Goal: Transaction & Acquisition: Book appointment/travel/reservation

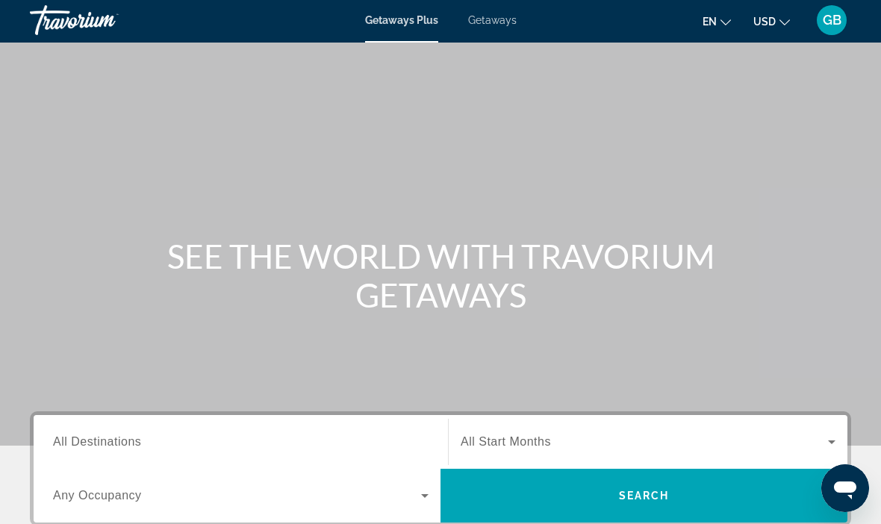
scroll to position [7, 0]
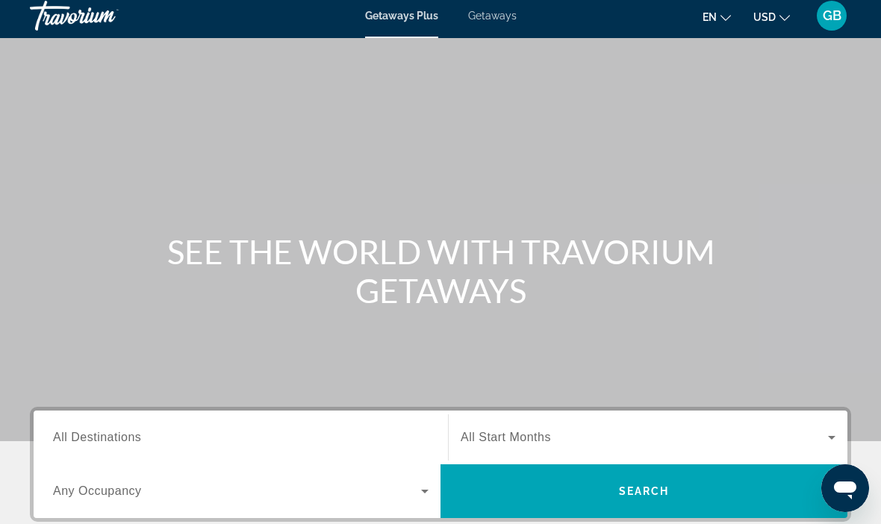
click at [500, 21] on span "Getaways" at bounding box center [492, 16] width 49 height 12
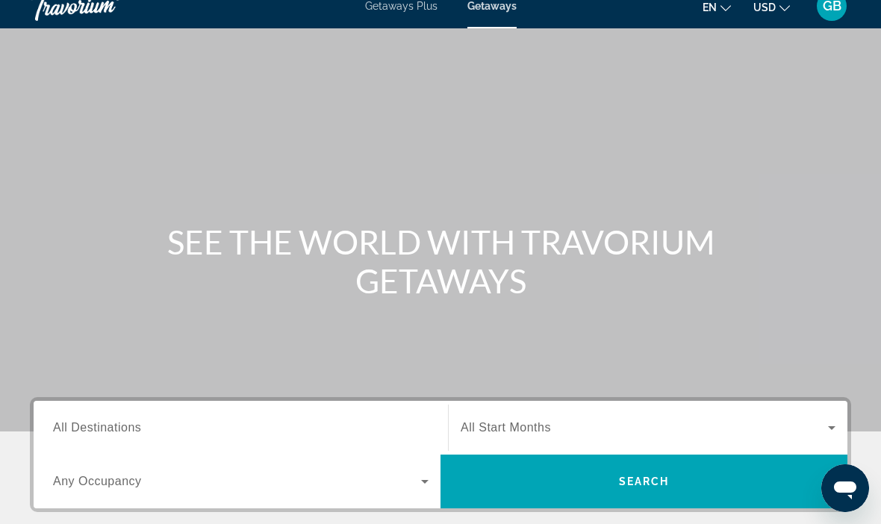
scroll to position [18, 0]
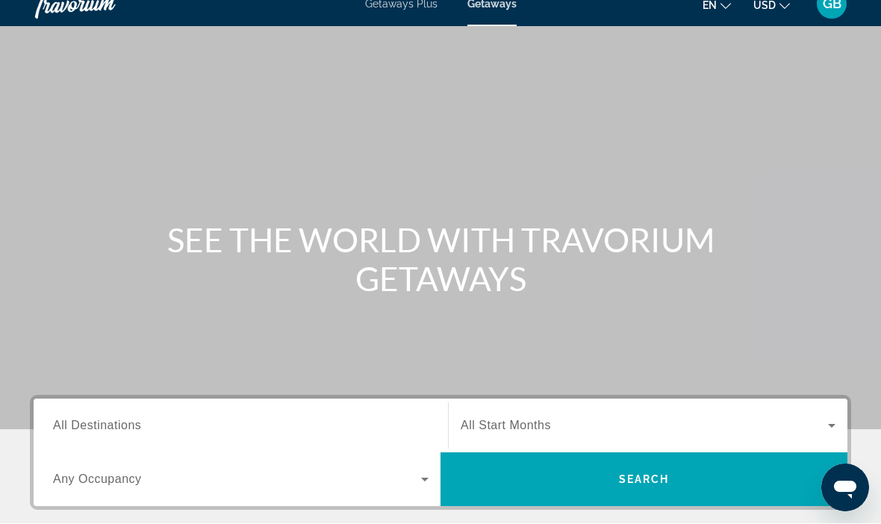
click at [109, 430] on span "All Destinations" at bounding box center [97, 426] width 88 height 13
click at [109, 430] on input "Destination All Destinations" at bounding box center [241, 427] width 376 height 18
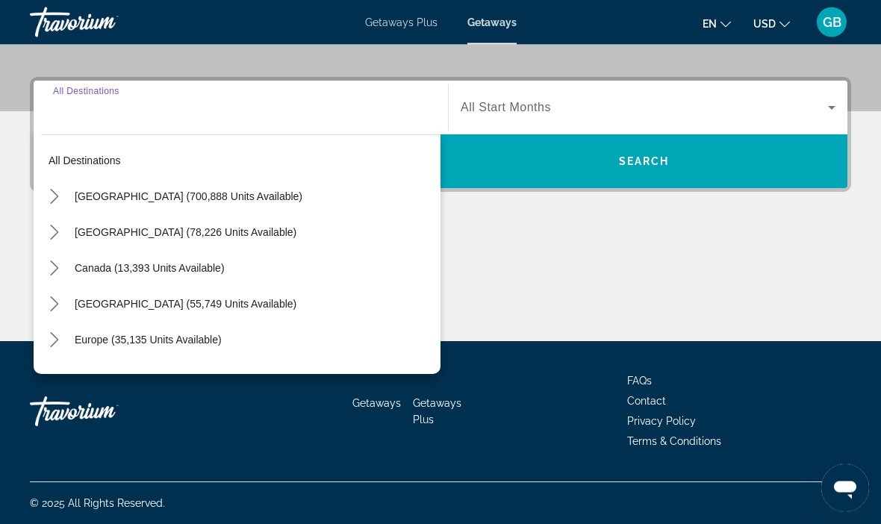
click at [240, 202] on span "[GEOGRAPHIC_DATA] (700,888 units available)" at bounding box center [189, 197] width 228 height 12
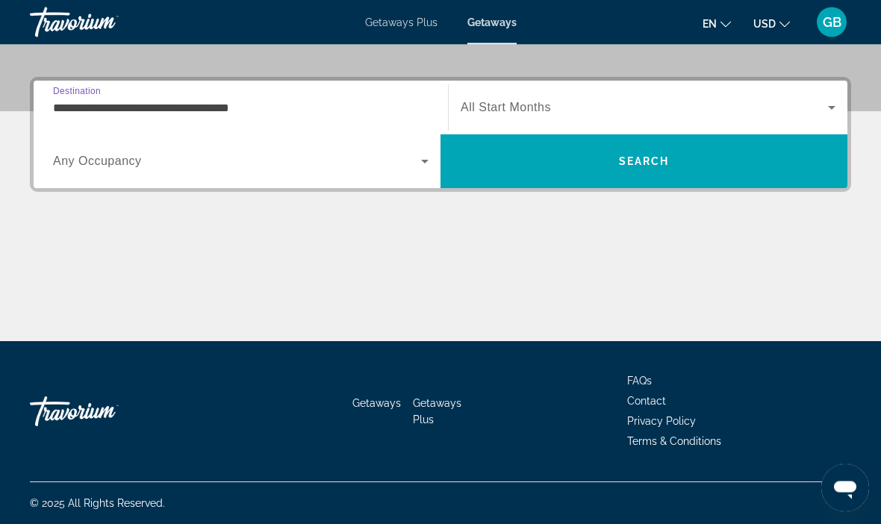
scroll to position [337, 0]
click at [195, 103] on input "**********" at bounding box center [241, 108] width 376 height 18
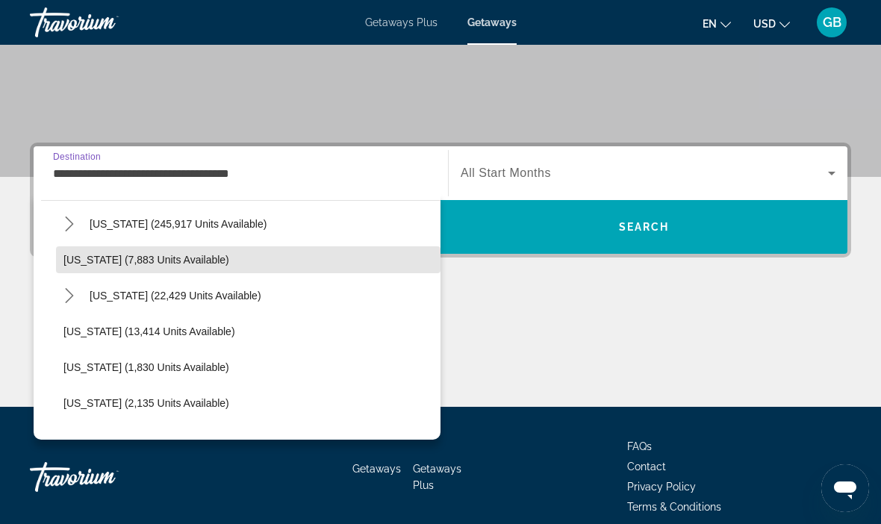
scroll to position [290, 0]
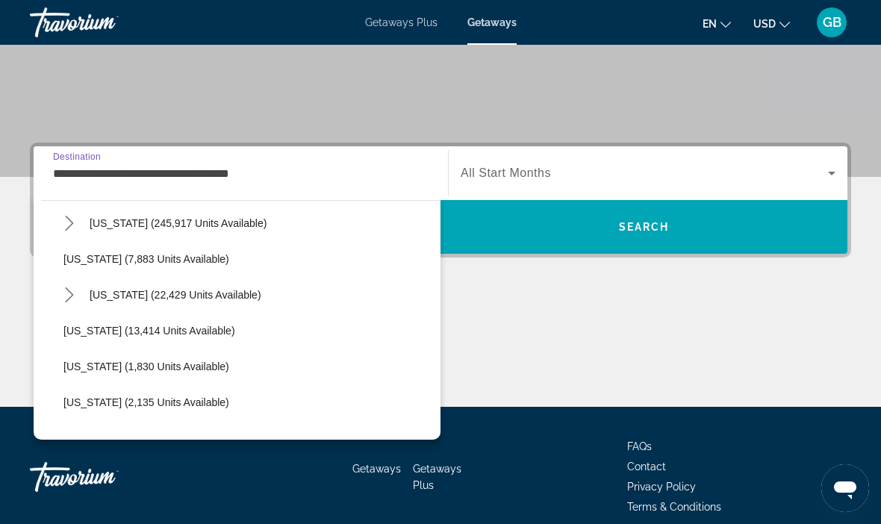
click at [220, 303] on span "Select destination: Hawaii (22,429 units available)" at bounding box center [261, 295] width 358 height 36
type input "**********"
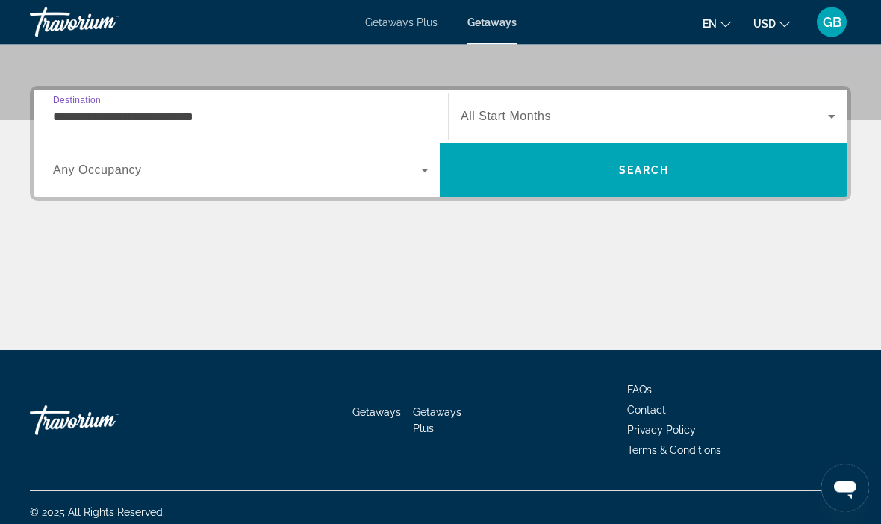
scroll to position [336, 0]
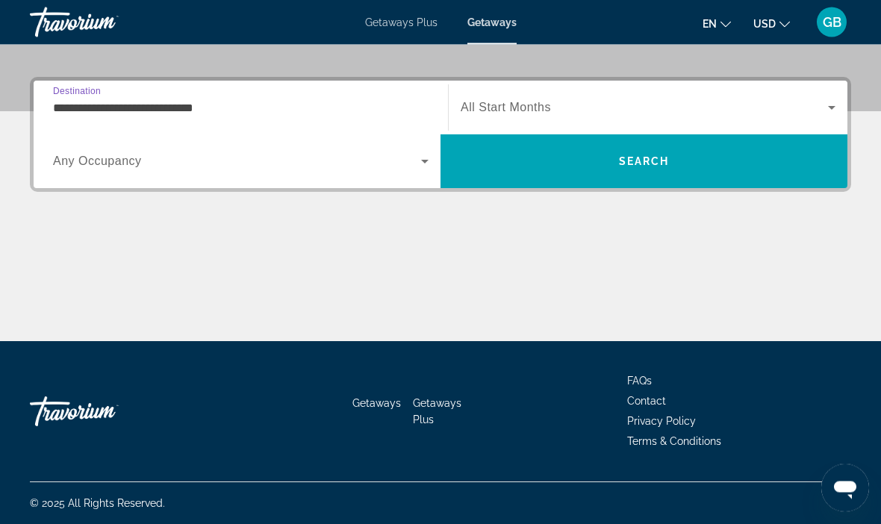
click at [811, 114] on span "Search widget" at bounding box center [644, 108] width 367 height 18
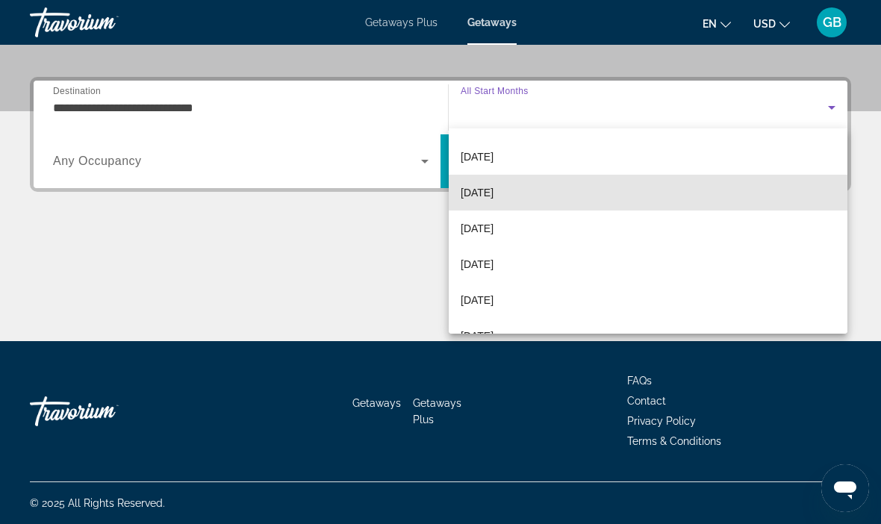
scroll to position [175, 0]
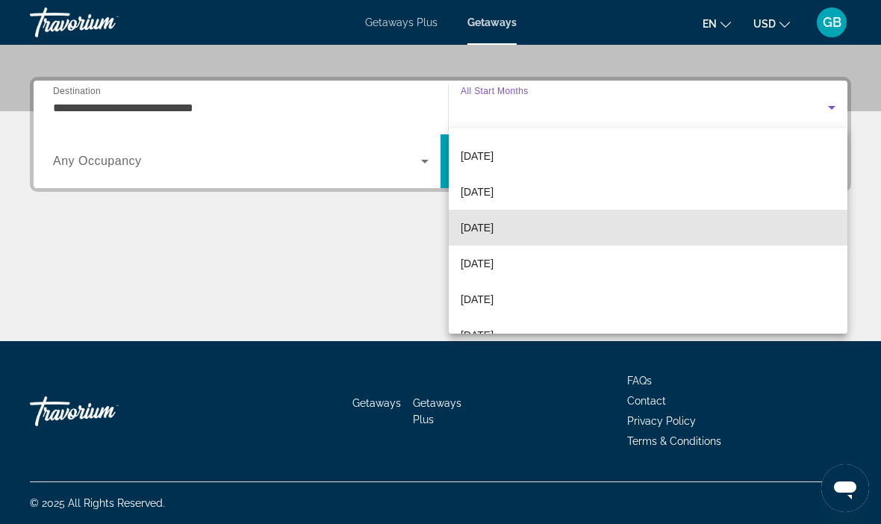
click at [544, 237] on mat-option "[DATE]" at bounding box center [648, 228] width 399 height 36
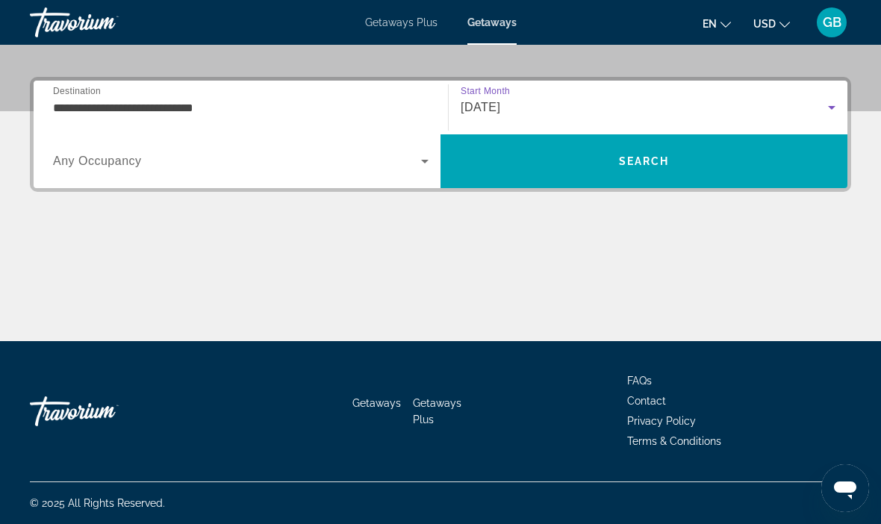
click at [728, 161] on span "Search" at bounding box center [644, 161] width 407 height 36
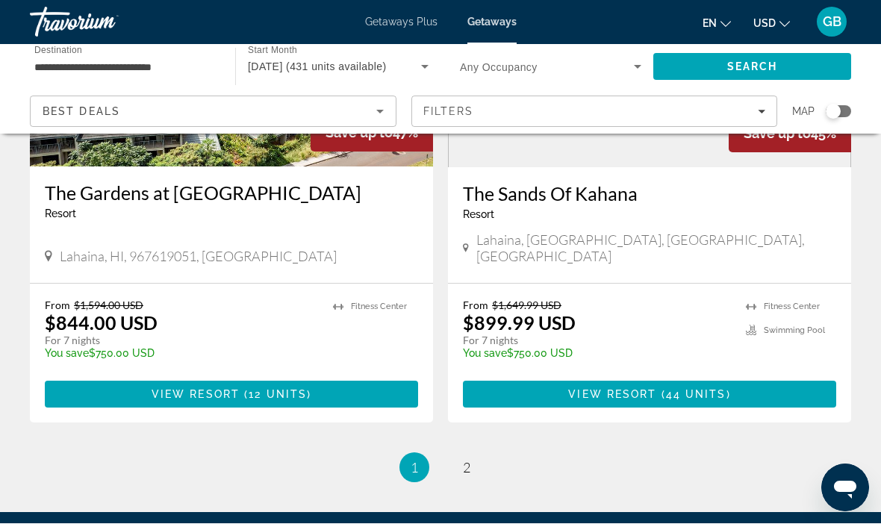
scroll to position [2922, 0]
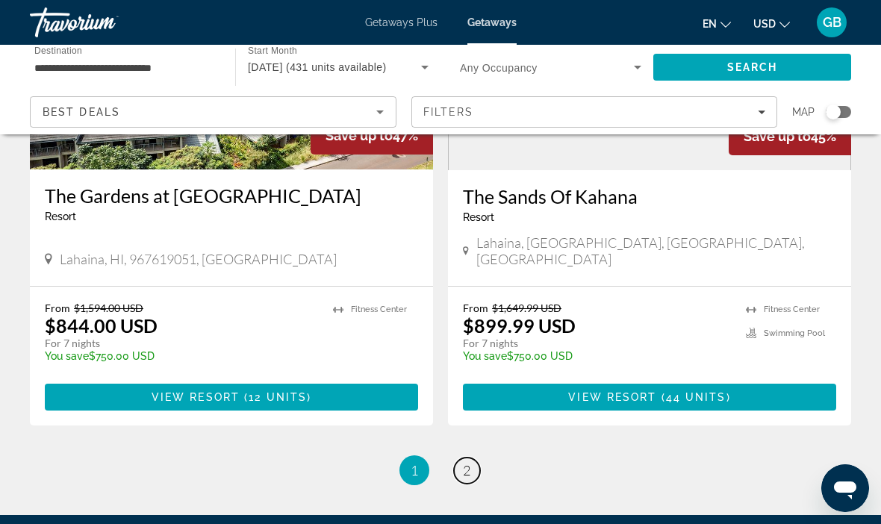
click at [463, 462] on span "2" at bounding box center [466, 470] width 7 height 16
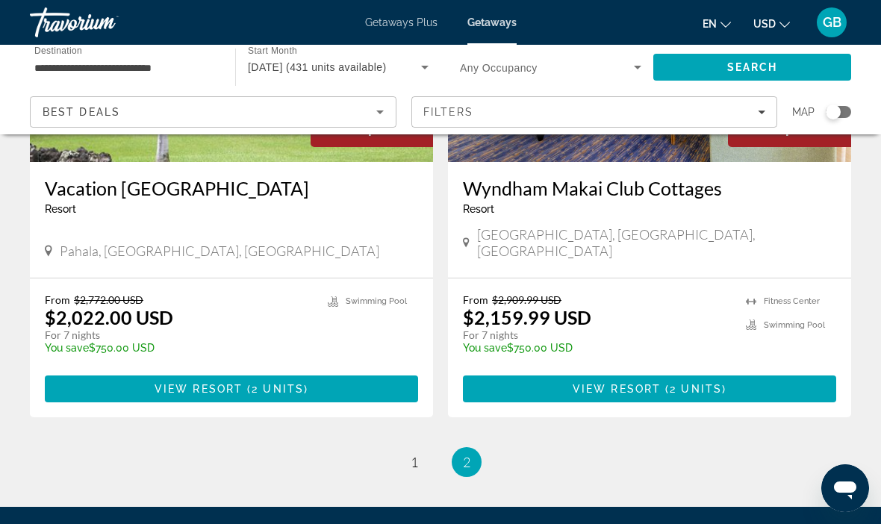
scroll to position [2834, 0]
click at [415, 455] on span "1" at bounding box center [414, 463] width 7 height 16
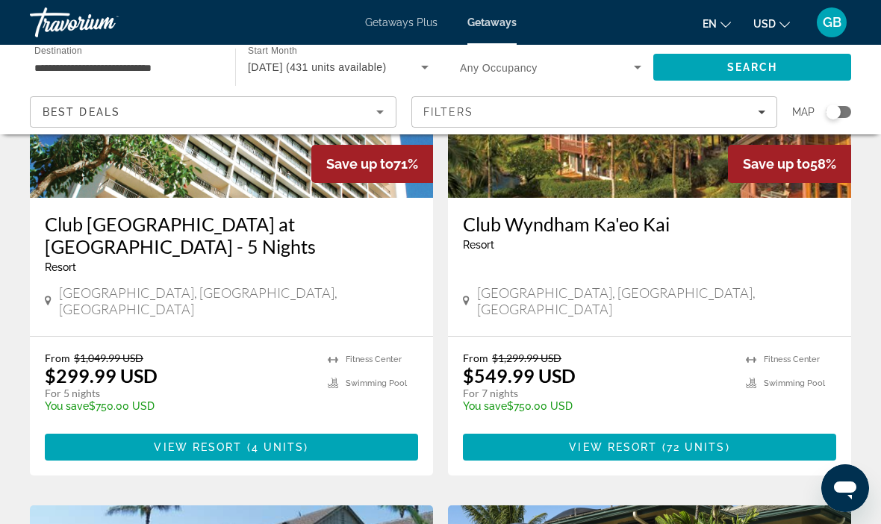
scroll to position [227, 0]
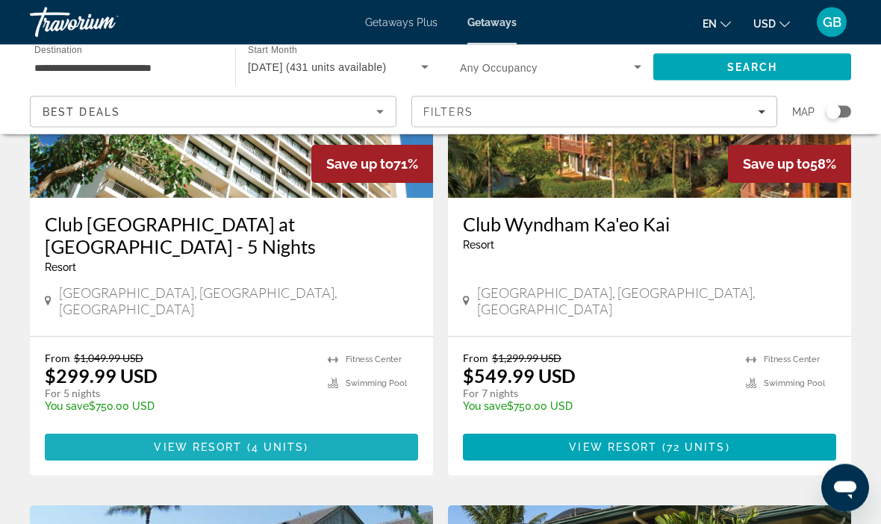
click at [294, 442] on span "4 units" at bounding box center [278, 448] width 53 height 12
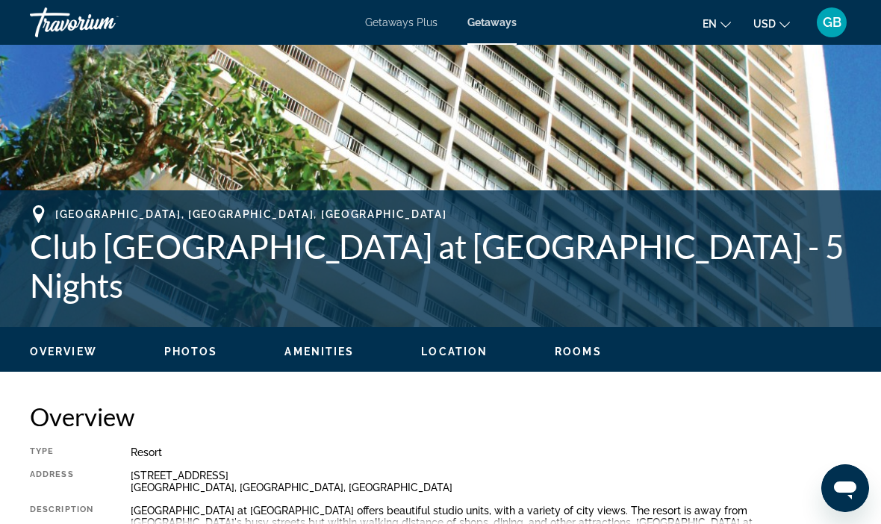
scroll to position [419, 0]
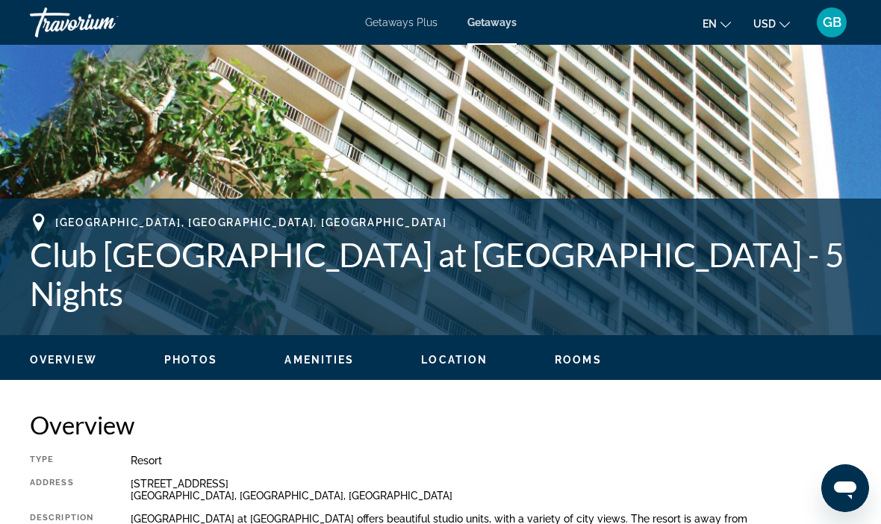
click at [395, 28] on span "Getaways Plus" at bounding box center [401, 22] width 72 height 12
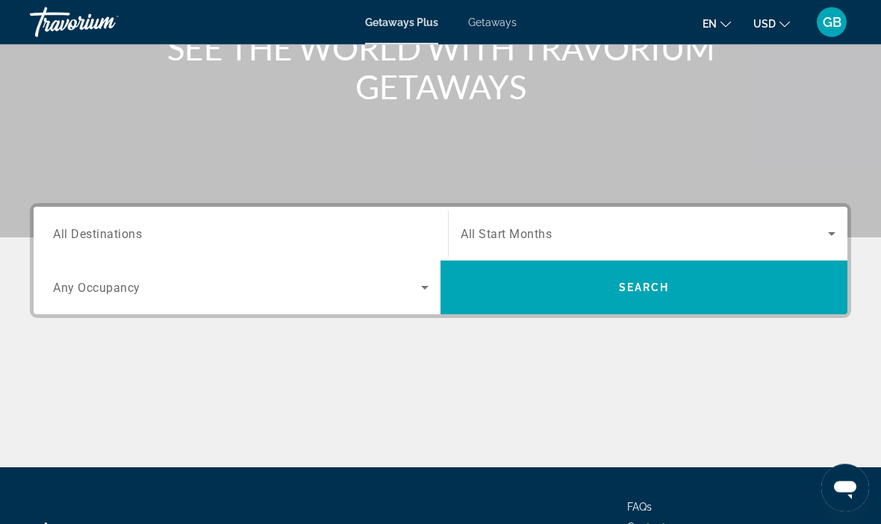
click at [116, 235] on span "All Destinations" at bounding box center [97, 234] width 89 height 14
click at [116, 235] on input "Destination All Destinations" at bounding box center [241, 235] width 376 height 18
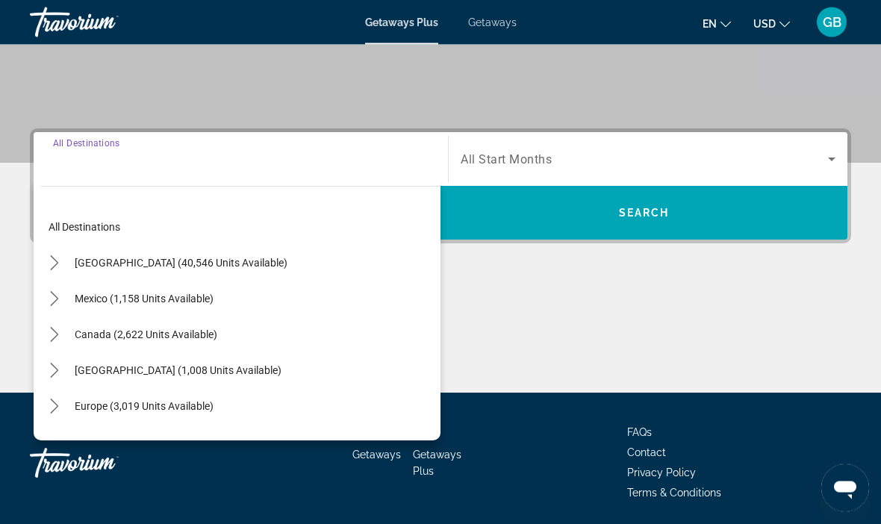
scroll to position [285, 0]
click at [204, 264] on span "[GEOGRAPHIC_DATA] (40,546 units available)" at bounding box center [181, 263] width 213 height 12
type input "**********"
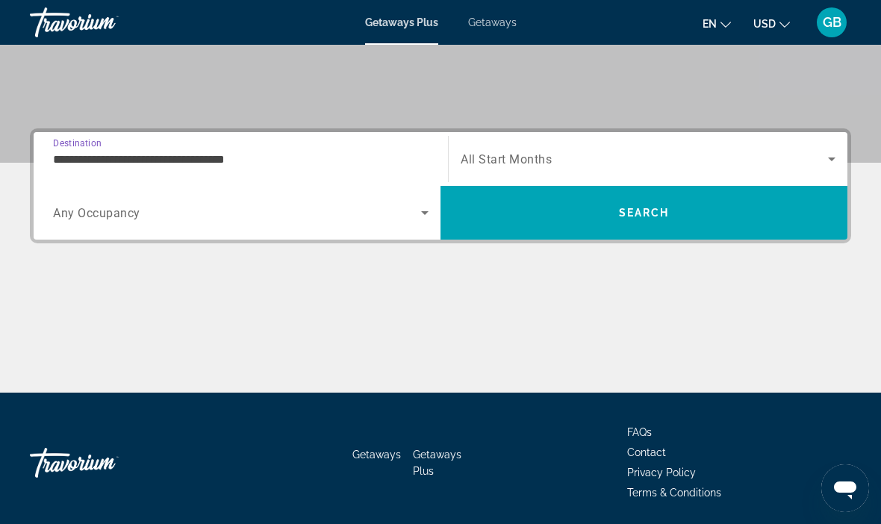
click at [206, 159] on input "**********" at bounding box center [241, 160] width 376 height 18
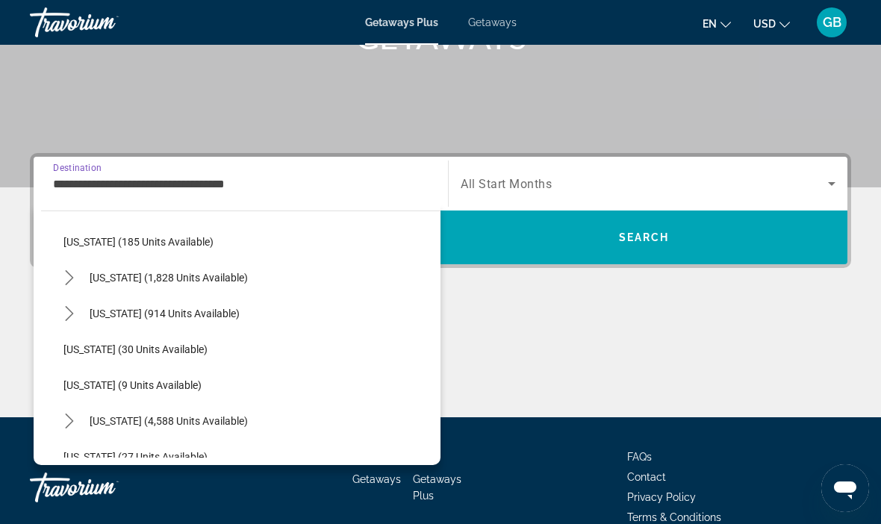
scroll to position [115, 0]
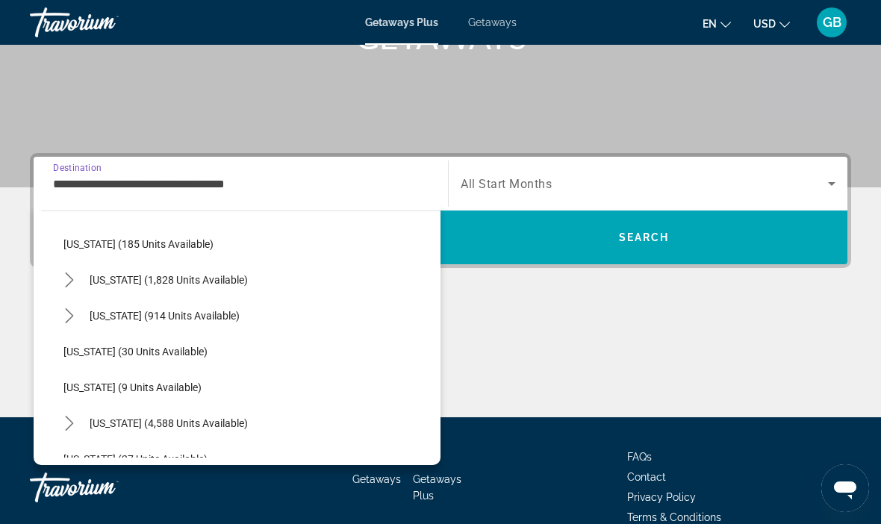
click at [508, 25] on span "Getaways" at bounding box center [492, 22] width 49 height 12
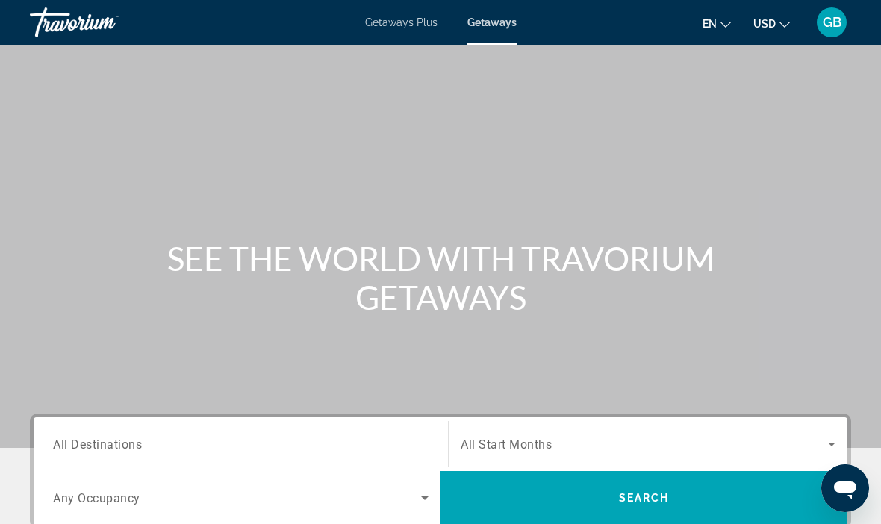
click at [119, 441] on span "All Destinations" at bounding box center [97, 444] width 89 height 14
click at [119, 441] on input "Destination All Destinations" at bounding box center [241, 445] width 376 height 18
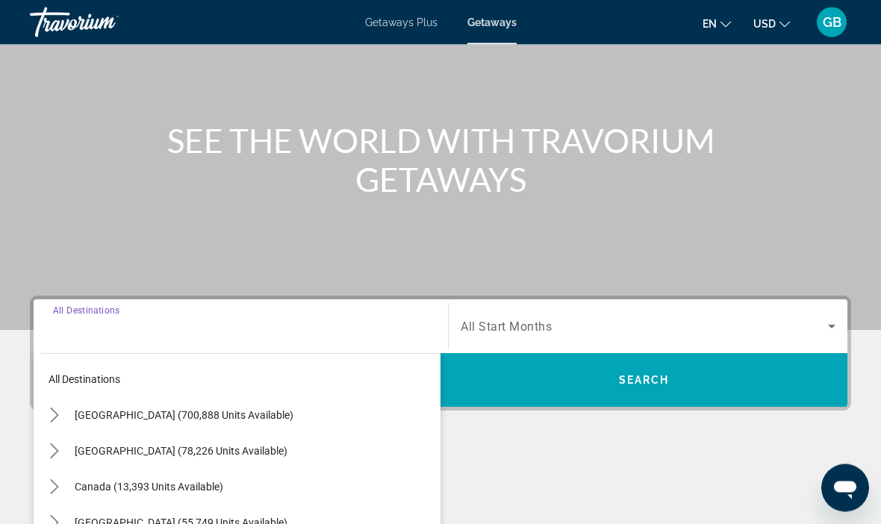
scroll to position [283, 0]
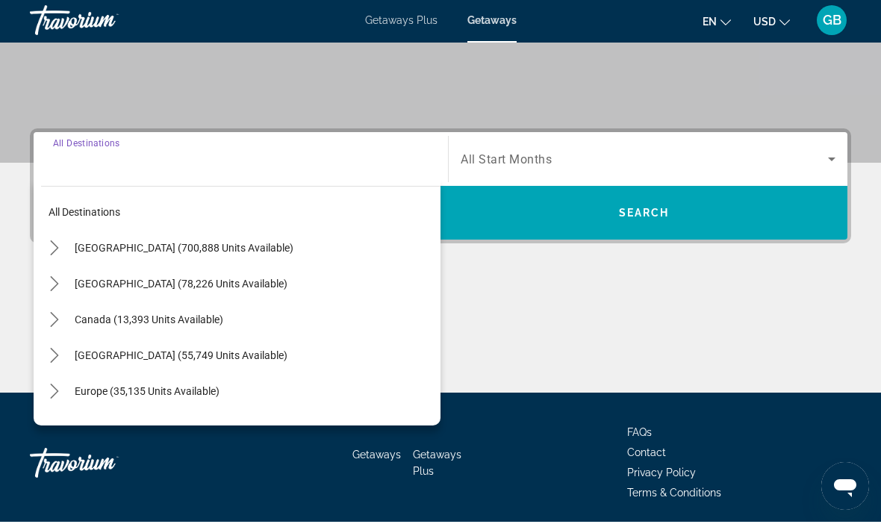
click at [220, 253] on span "[GEOGRAPHIC_DATA] (700,888 units available)" at bounding box center [184, 250] width 219 height 12
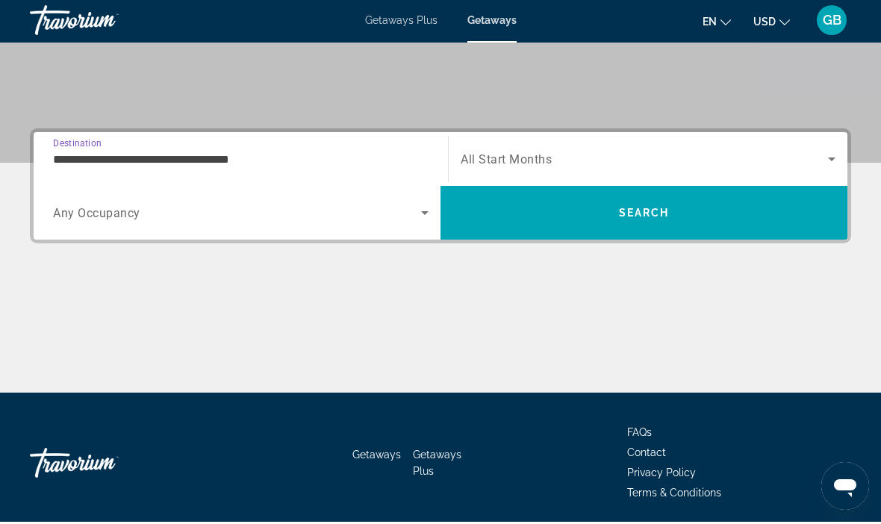
scroll to position [285, 0]
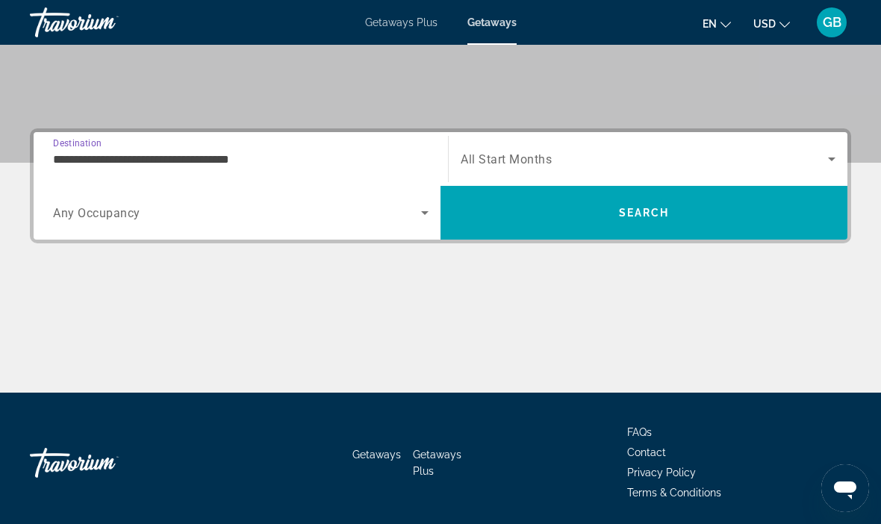
click at [292, 232] on div "Search widget" at bounding box center [241, 213] width 376 height 42
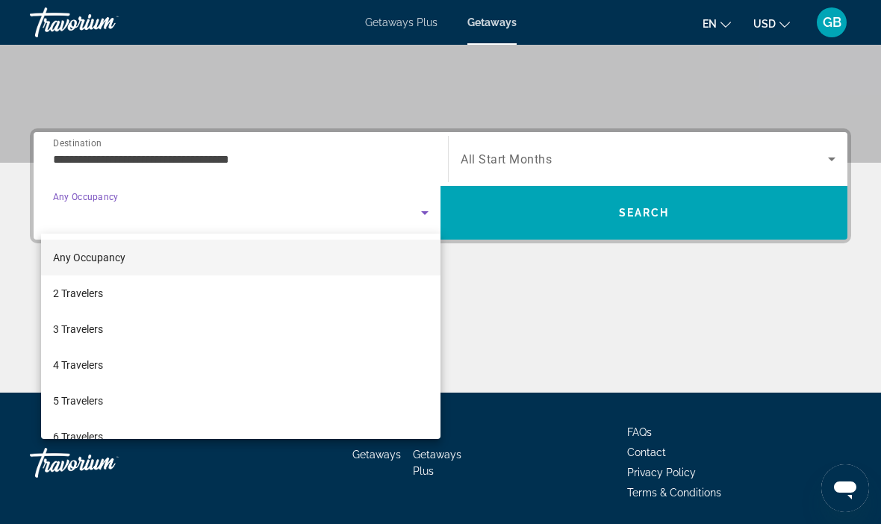
click at [235, 163] on div at bounding box center [440, 262] width 881 height 524
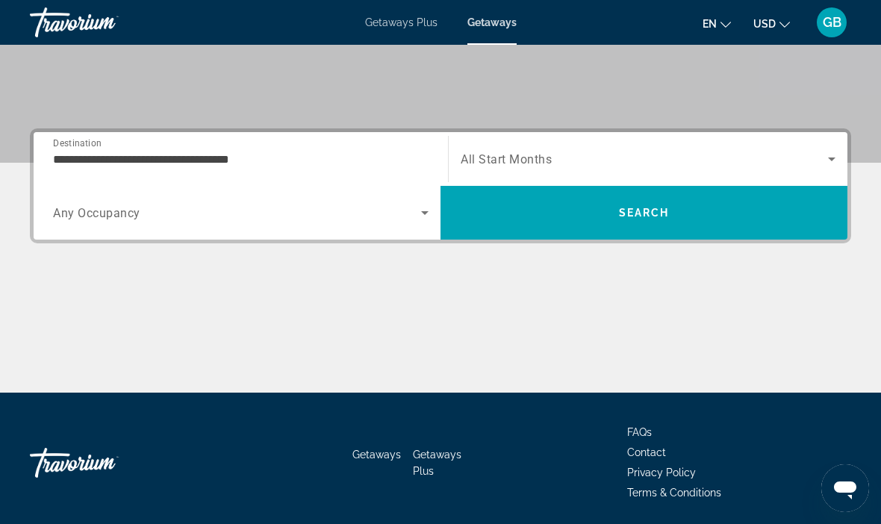
click at [227, 158] on input "**********" at bounding box center [241, 160] width 376 height 18
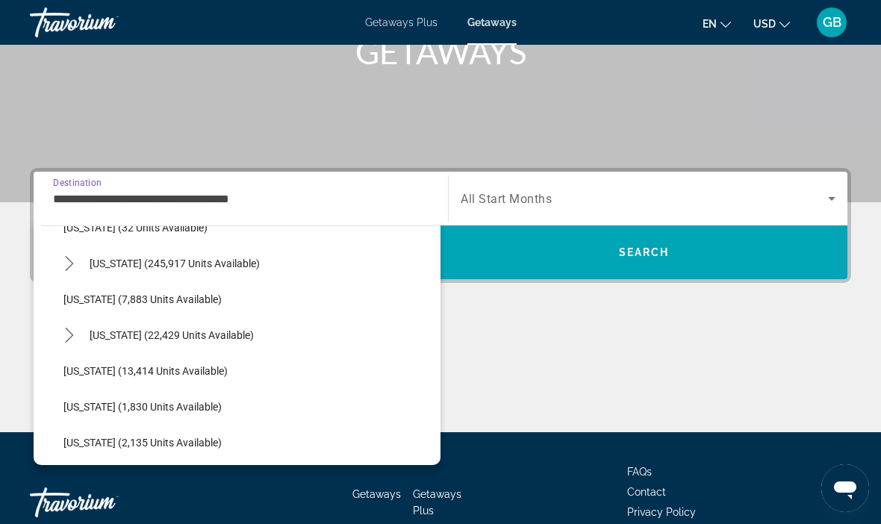
scroll to position [267, 0]
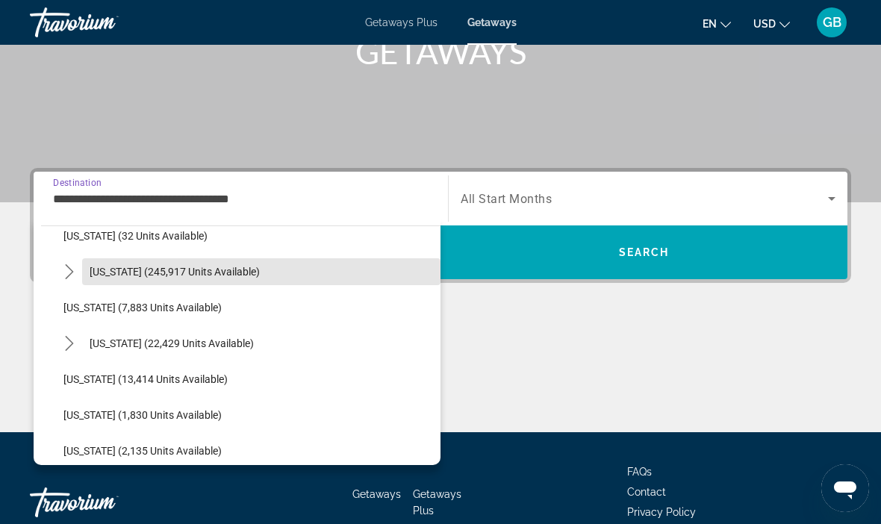
click at [221, 272] on span "[US_STATE] (245,917 units available)" at bounding box center [175, 272] width 170 height 12
type input "**********"
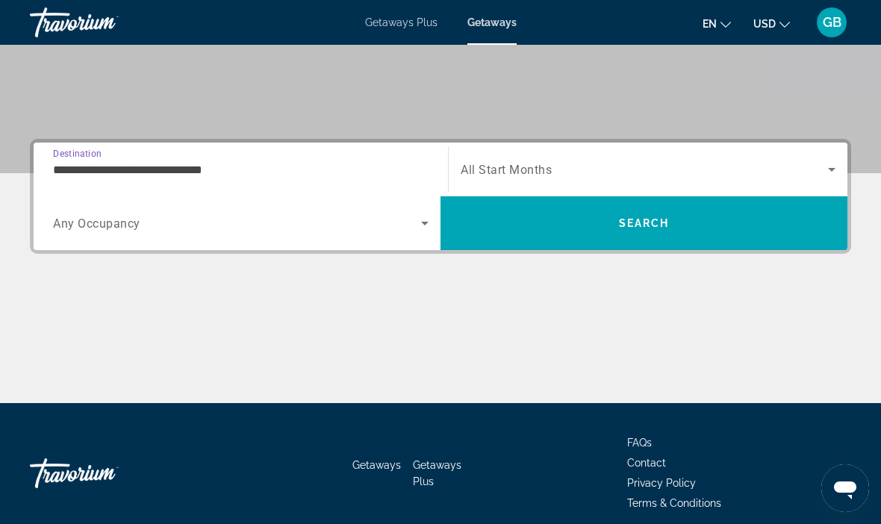
scroll to position [284, 0]
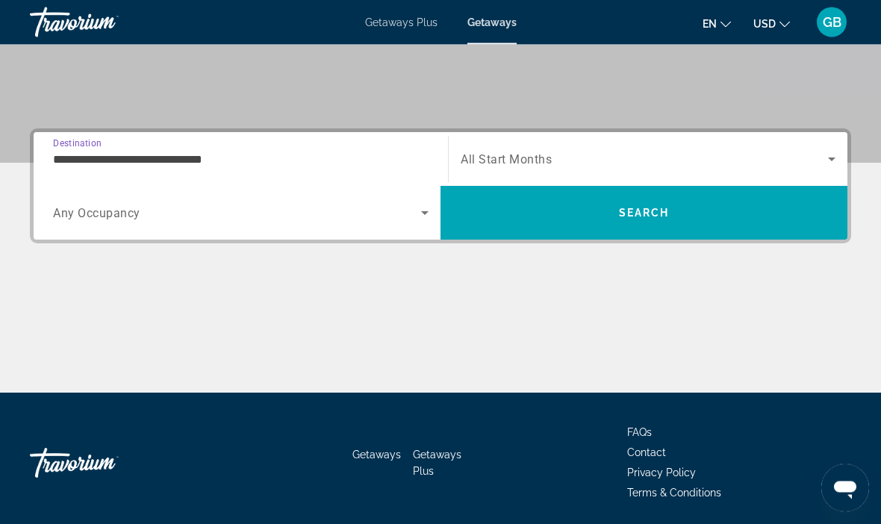
click at [532, 167] on span "Search widget" at bounding box center [644, 160] width 367 height 18
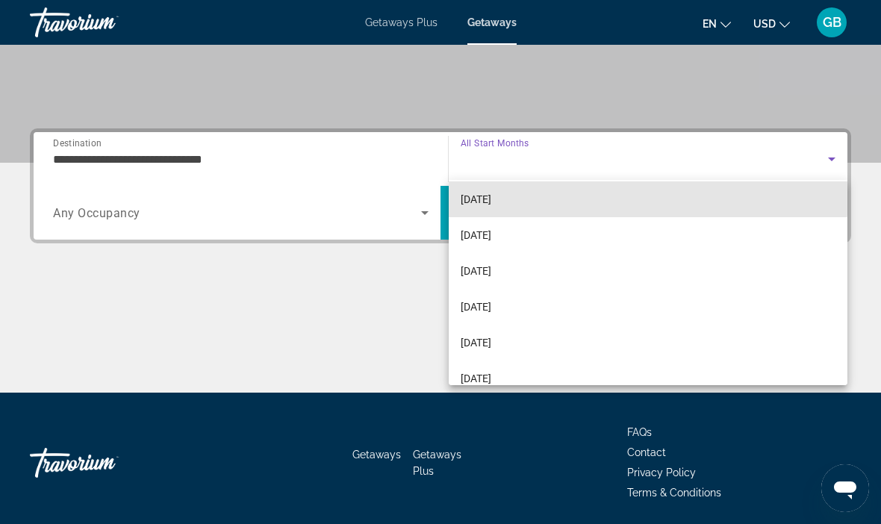
scroll to position [81, 0]
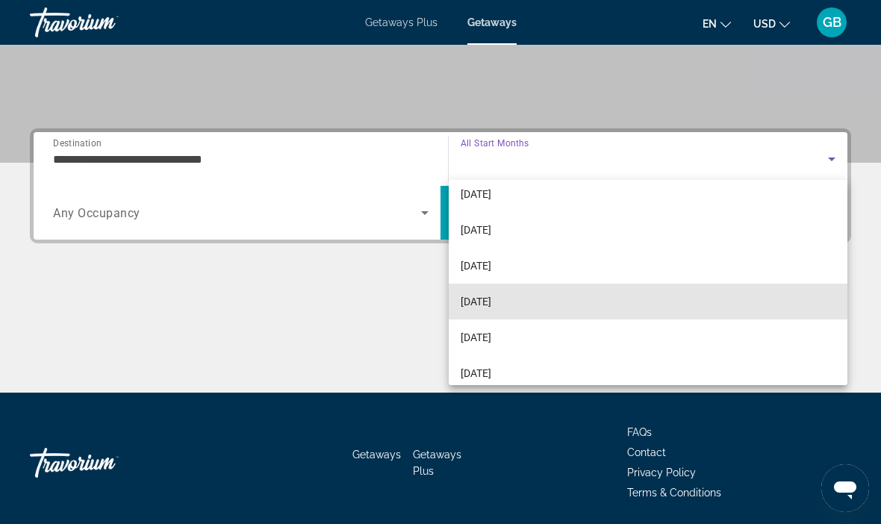
click at [491, 301] on span "[DATE]" at bounding box center [476, 302] width 31 height 18
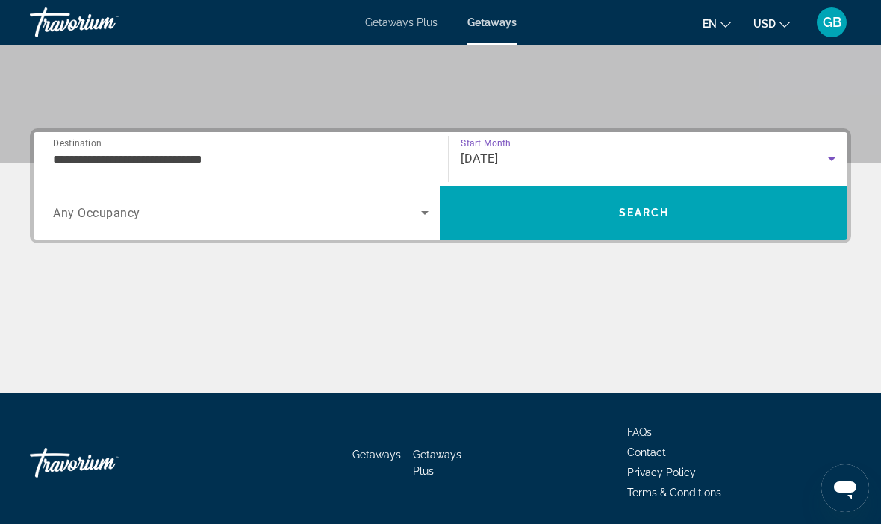
click at [631, 223] on span "Search" at bounding box center [644, 213] width 407 height 36
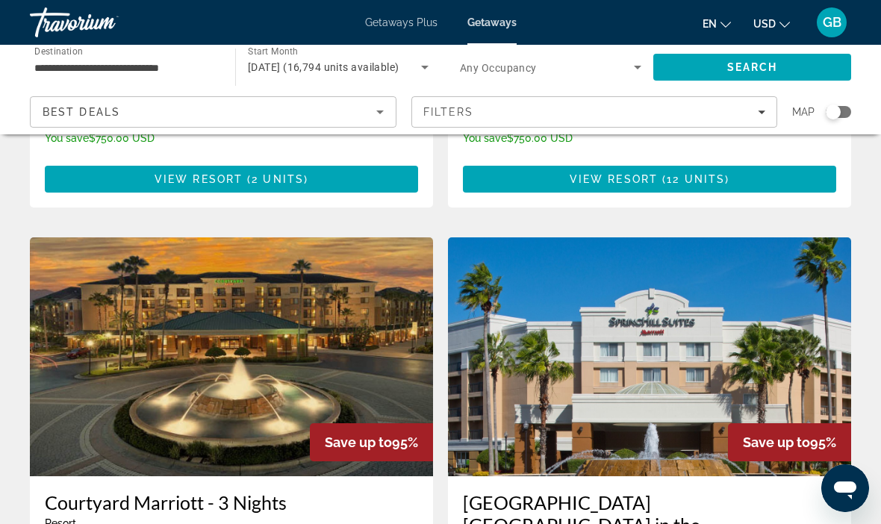
scroll to position [2679, 0]
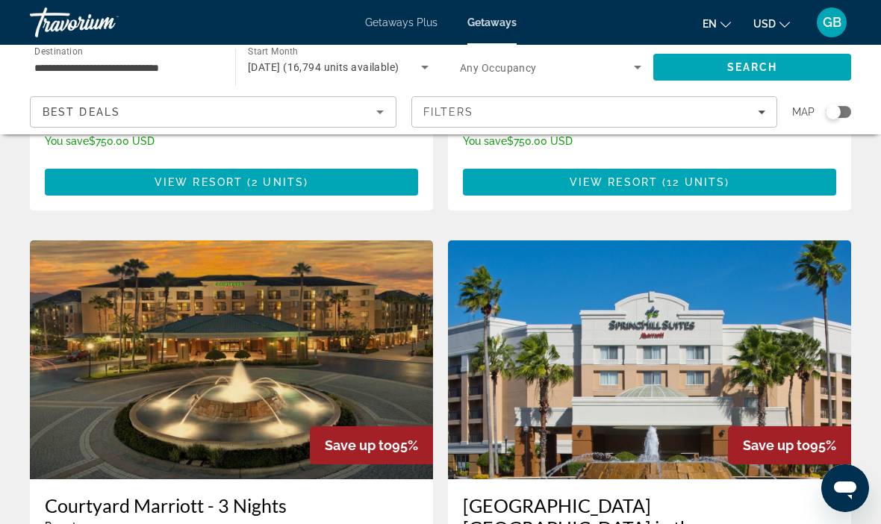
click at [846, 116] on div "Search widget" at bounding box center [838, 112] width 25 height 12
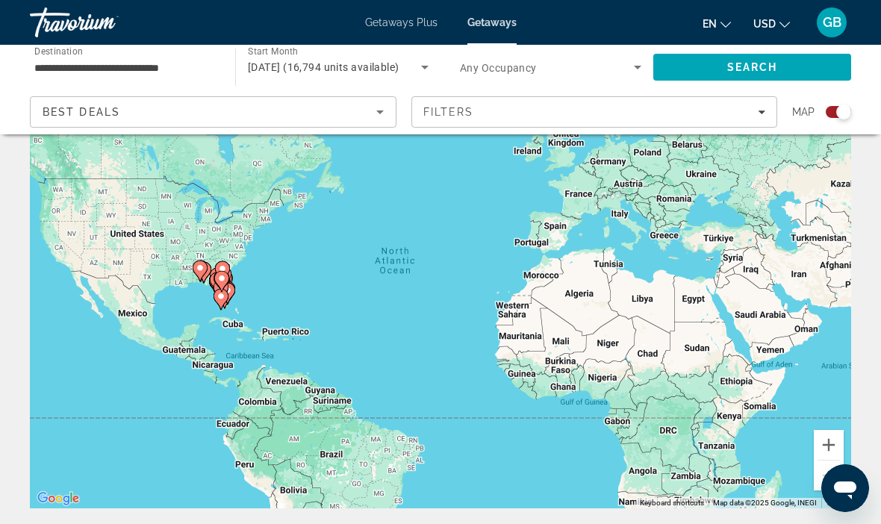
scroll to position [108, 0]
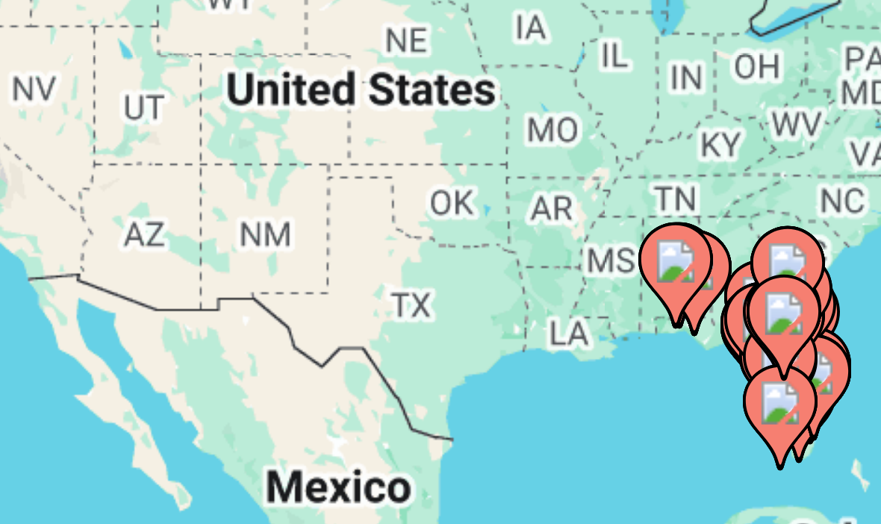
click at [326, 265] on gmp-advanced-marker "Main content" at bounding box center [333, 276] width 15 height 22
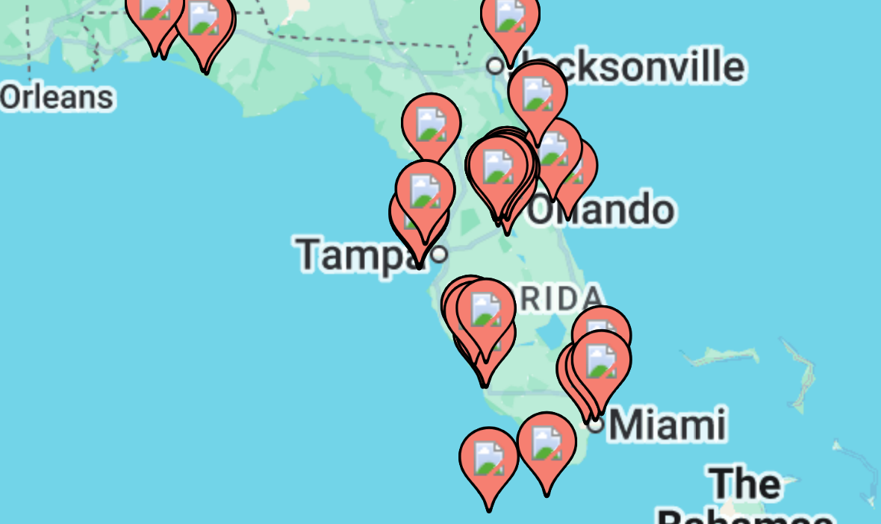
click at [421, 276] on gmp-advanced-marker "Main content" at bounding box center [428, 287] width 15 height 22
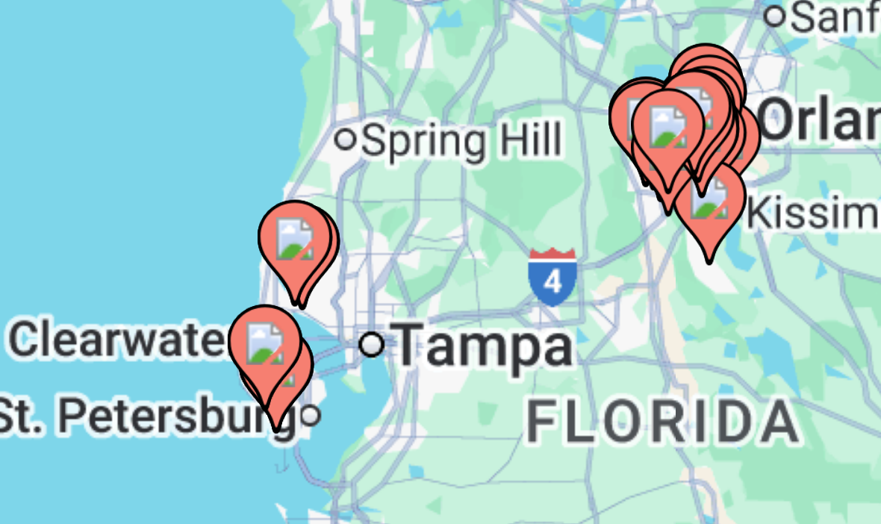
type input "**********"
click at [399, 380] on icon "Main content" at bounding box center [405, 389] width 13 height 19
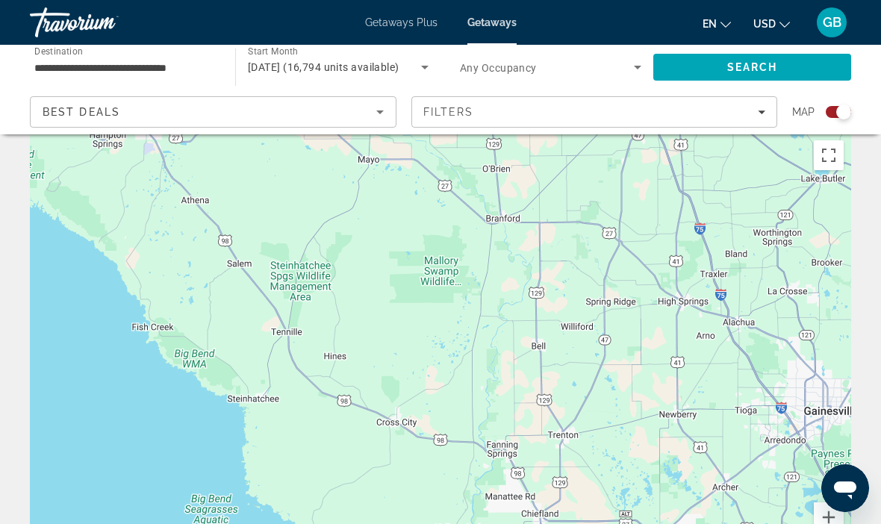
scroll to position [0, 0]
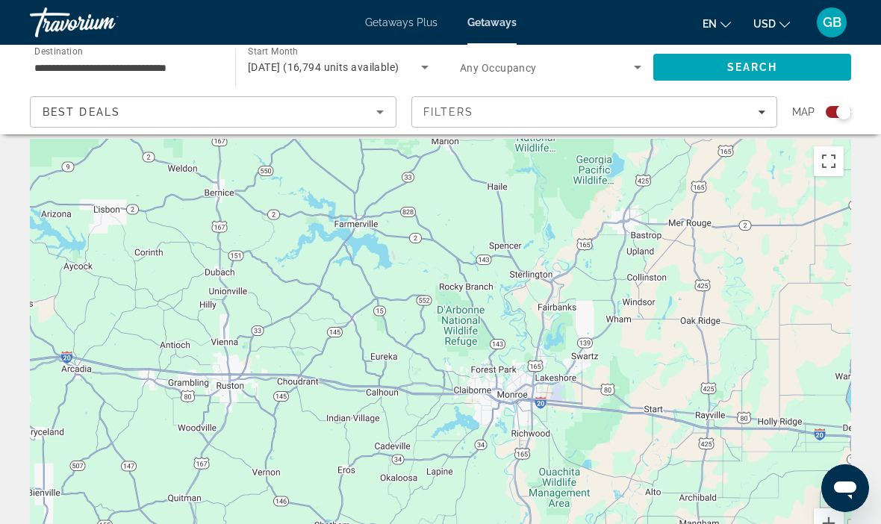
click at [393, 367] on div "To navigate, press the arrow keys. To activate drag with keyboard, press Alt + …" at bounding box center [440, 363] width 821 height 448
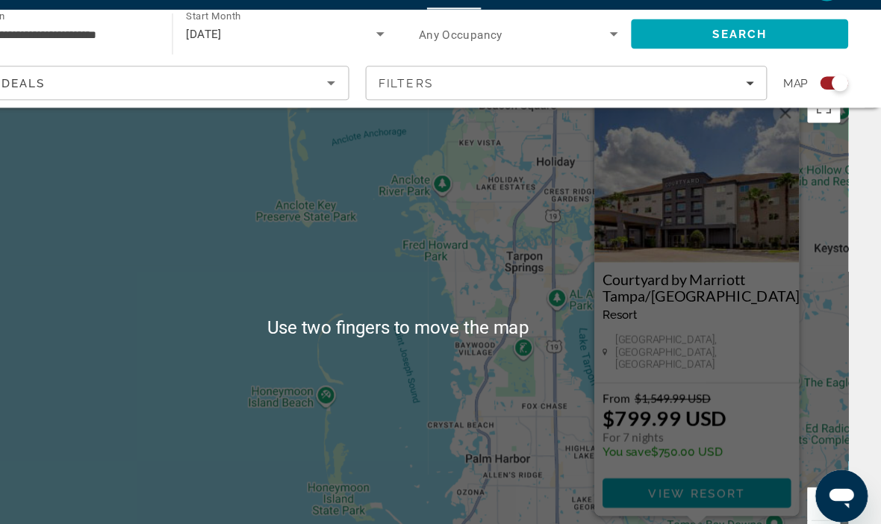
scroll to position [39, 0]
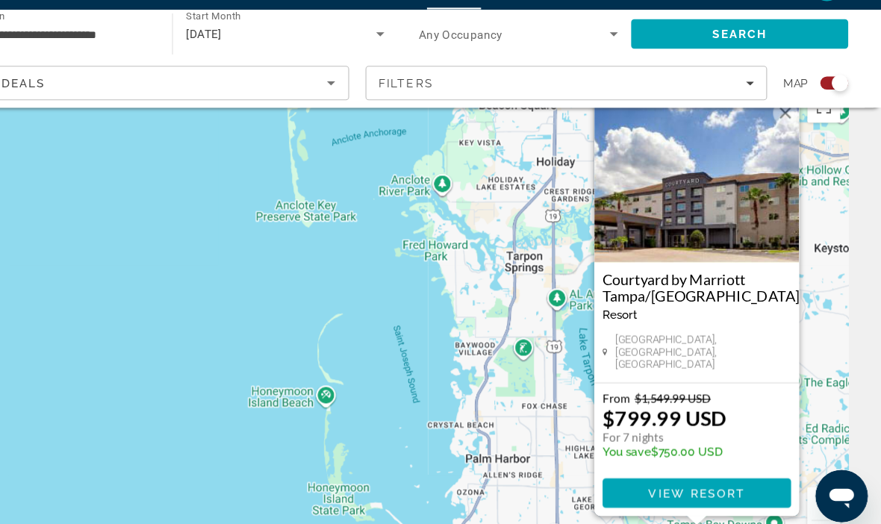
click at [782, 128] on button "Close" at bounding box center [793, 139] width 22 height 22
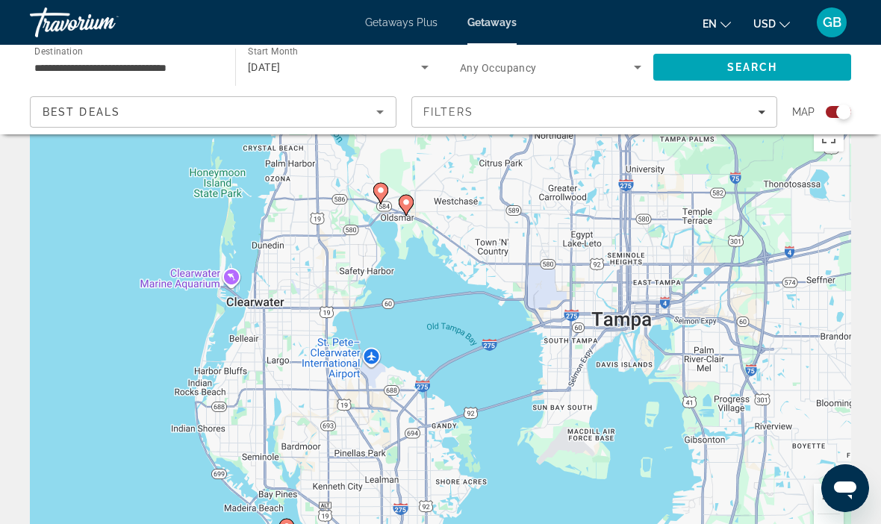
scroll to position [41, 0]
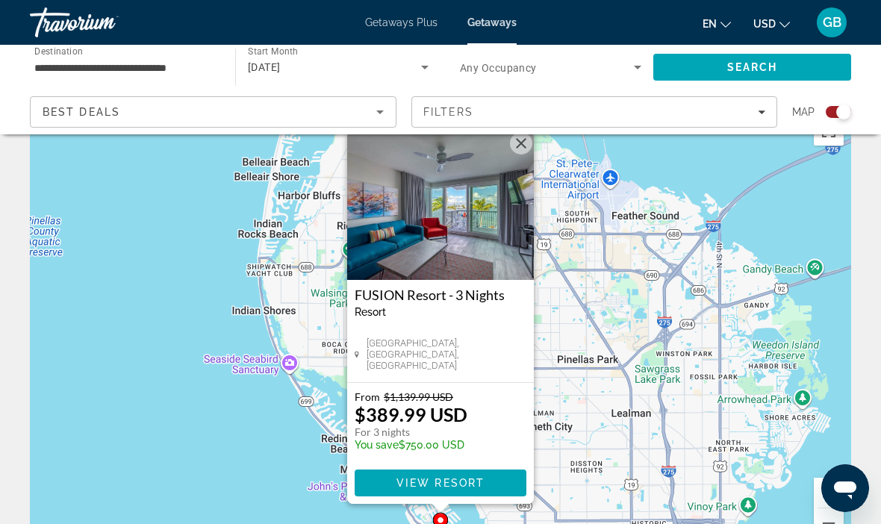
click at [520, 155] on img "Main content" at bounding box center [440, 205] width 187 height 149
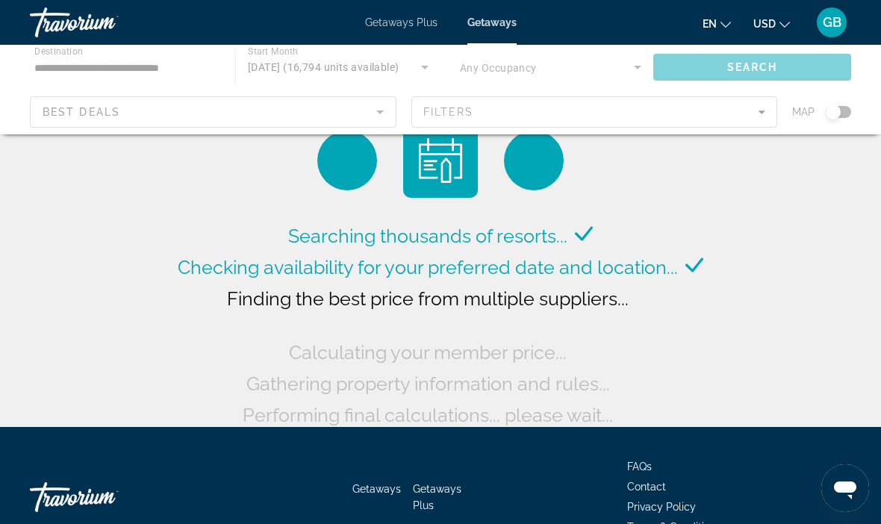
click at [388, 111] on div "Main content" at bounding box center [440, 90] width 881 height 90
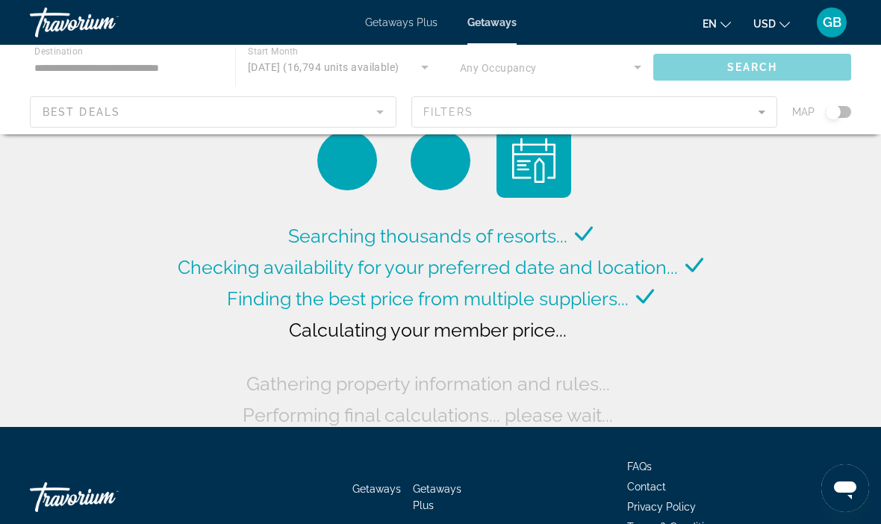
click at [379, 126] on div "Main content" at bounding box center [440, 90] width 881 height 90
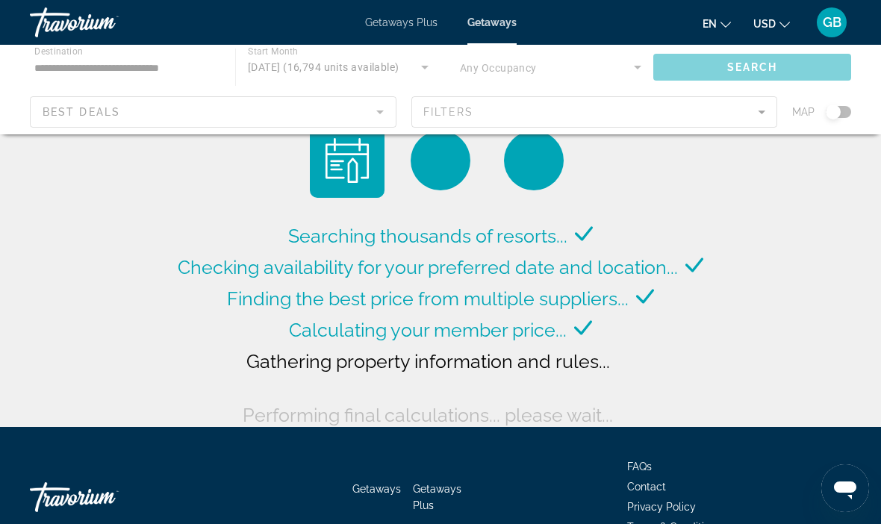
click at [384, 118] on div "Main content" at bounding box center [440, 90] width 881 height 90
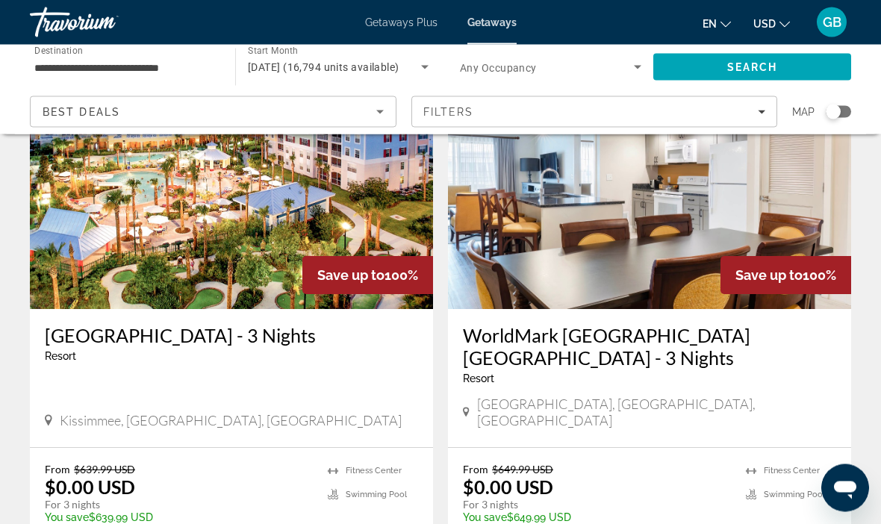
scroll to position [114, 0]
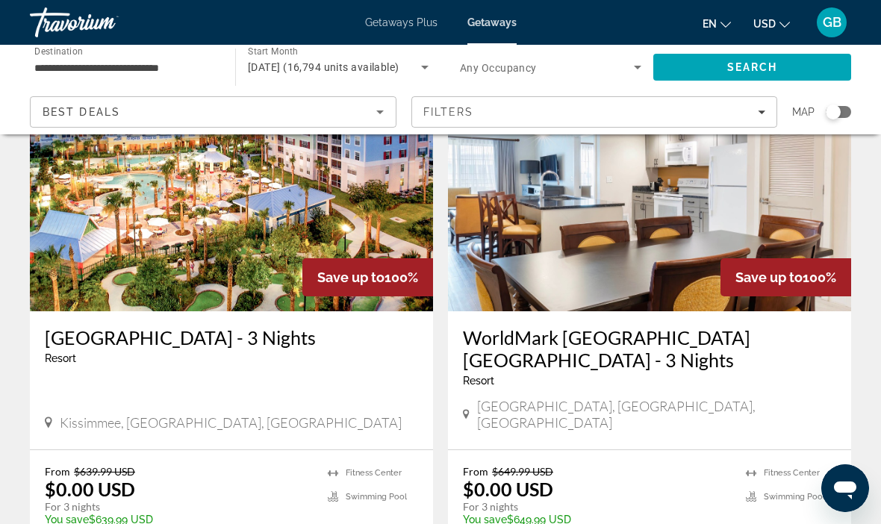
click at [382, 113] on icon "Sort by" at bounding box center [380, 112] width 18 height 18
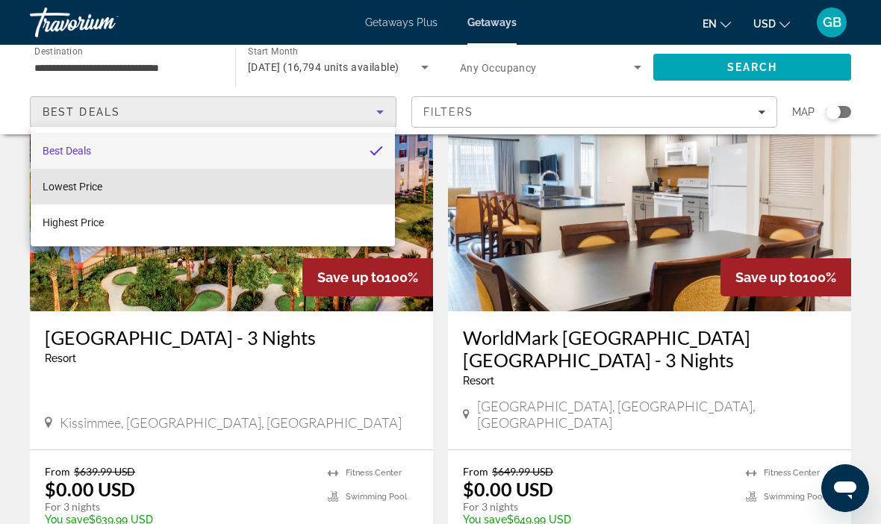
click at [126, 189] on mat-option "Lowest Price" at bounding box center [213, 187] width 364 height 36
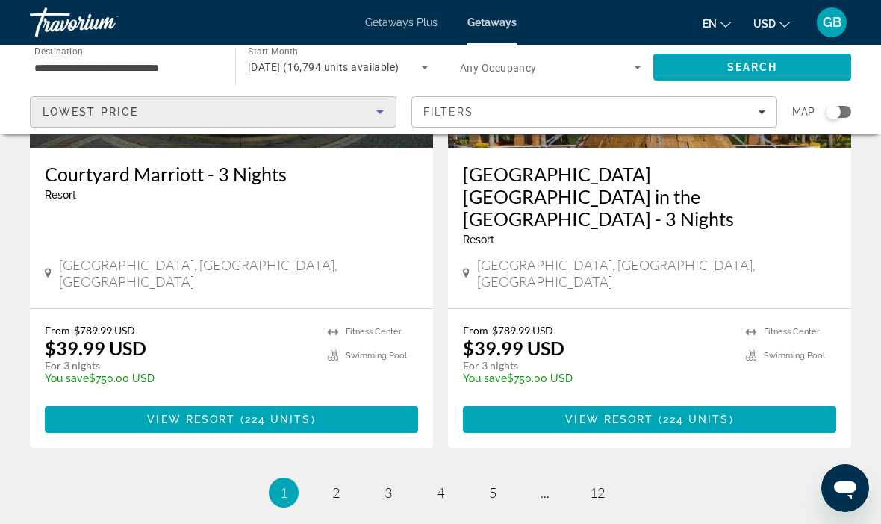
scroll to position [3010, 0]
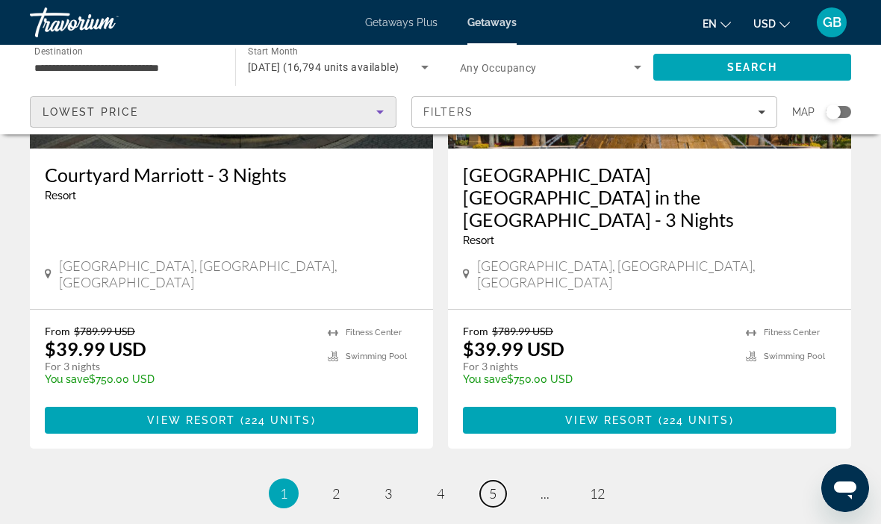
click at [497, 485] on span "5" at bounding box center [492, 493] width 7 height 16
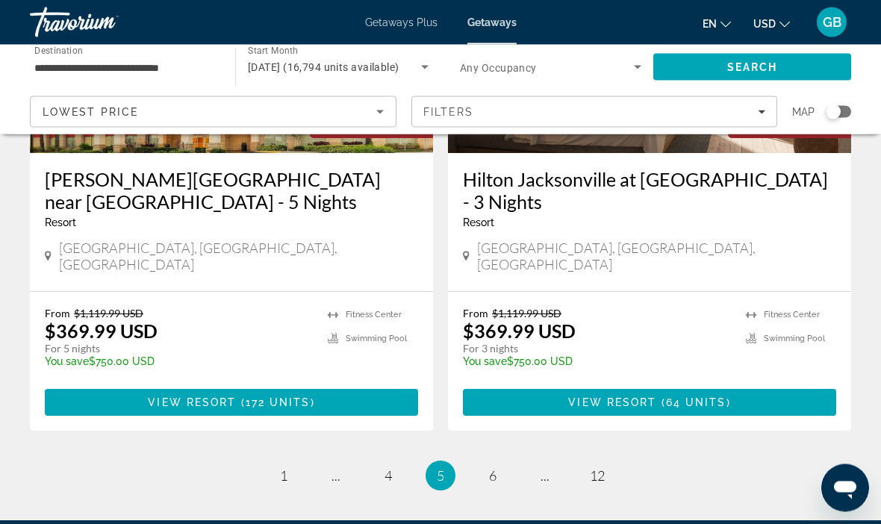
scroll to position [2990, 0]
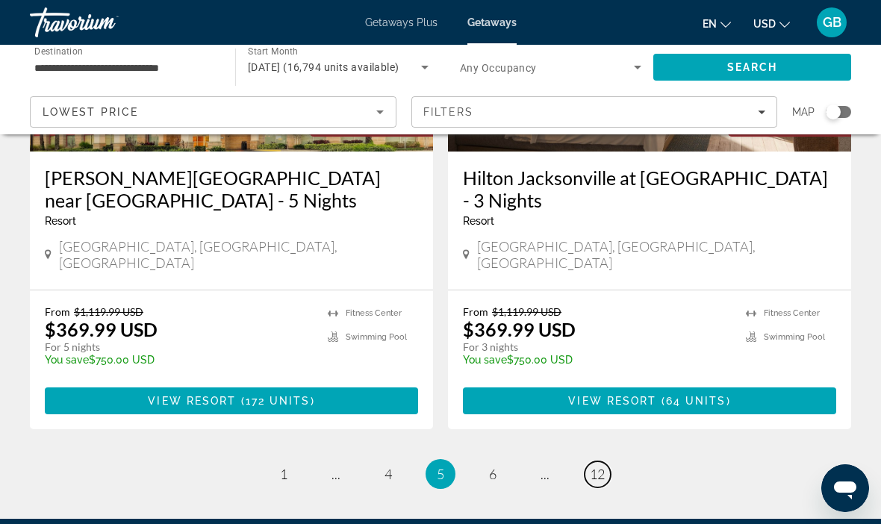
click at [594, 461] on link "page 12" at bounding box center [598, 474] width 26 height 26
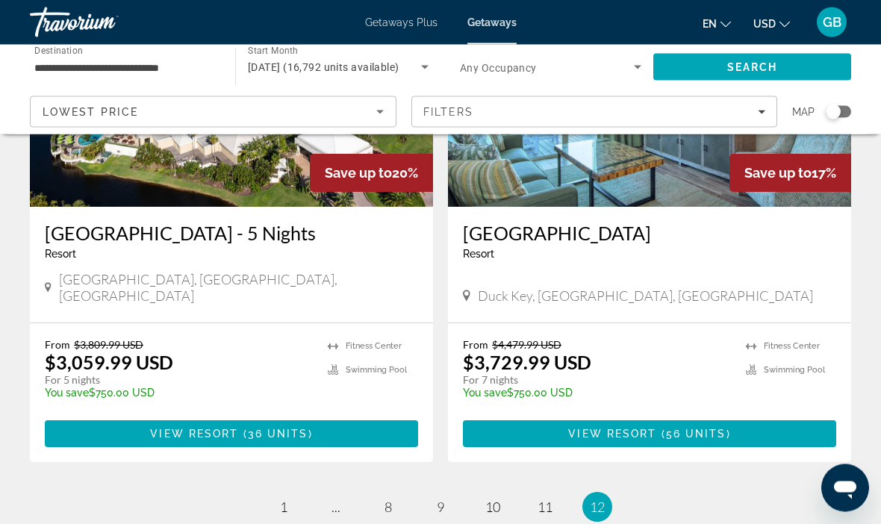
scroll to position [765, 0]
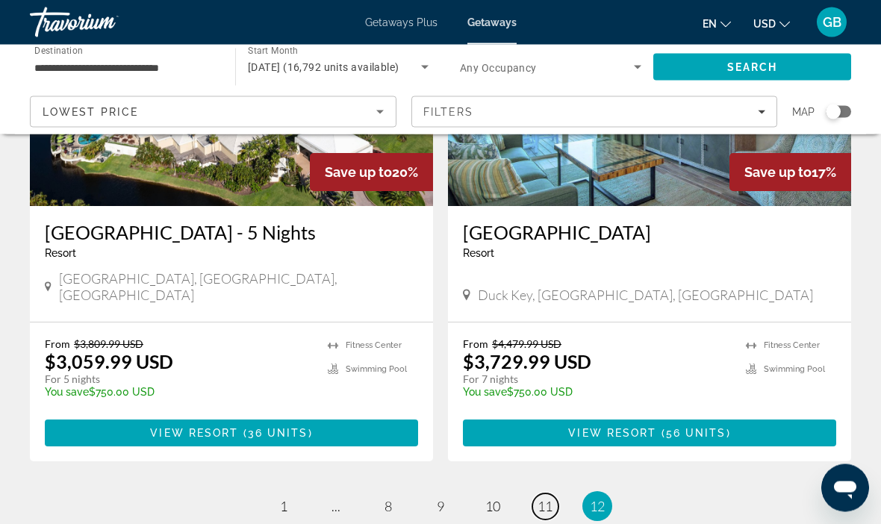
click at [547, 499] on span "11" at bounding box center [545, 507] width 15 height 16
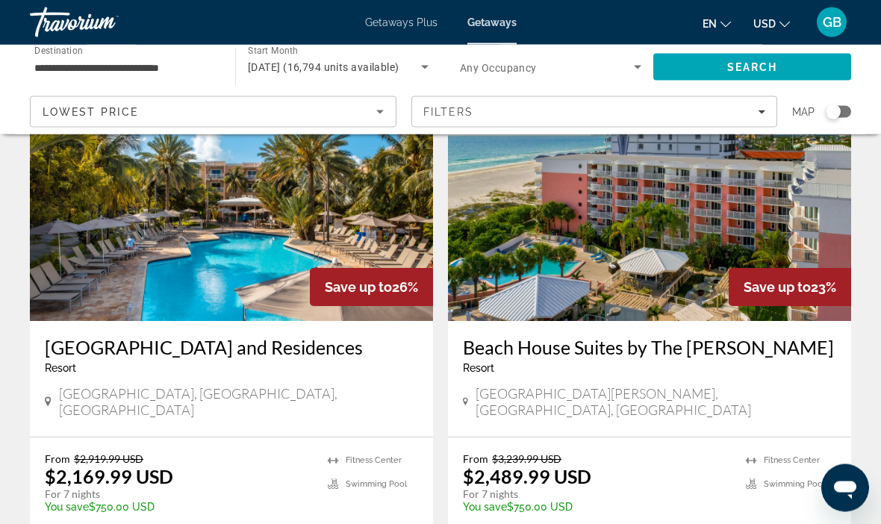
scroll to position [2815, 0]
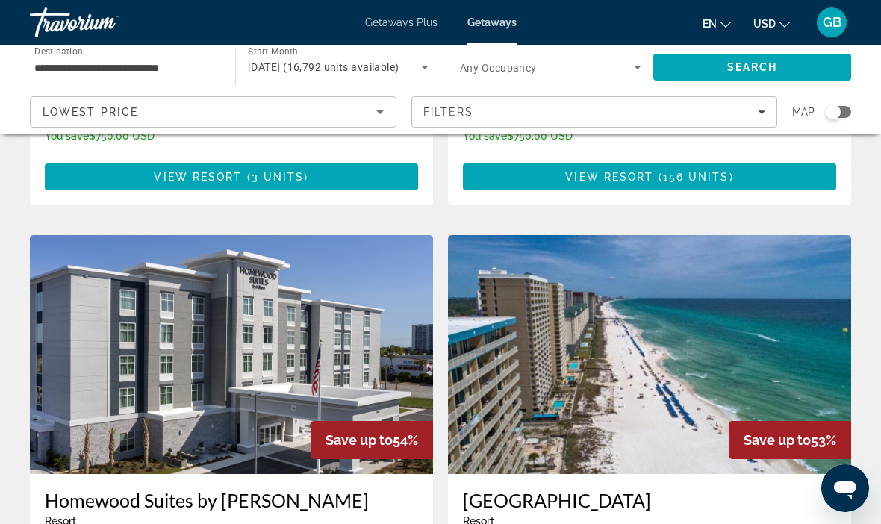
scroll to position [2158, 0]
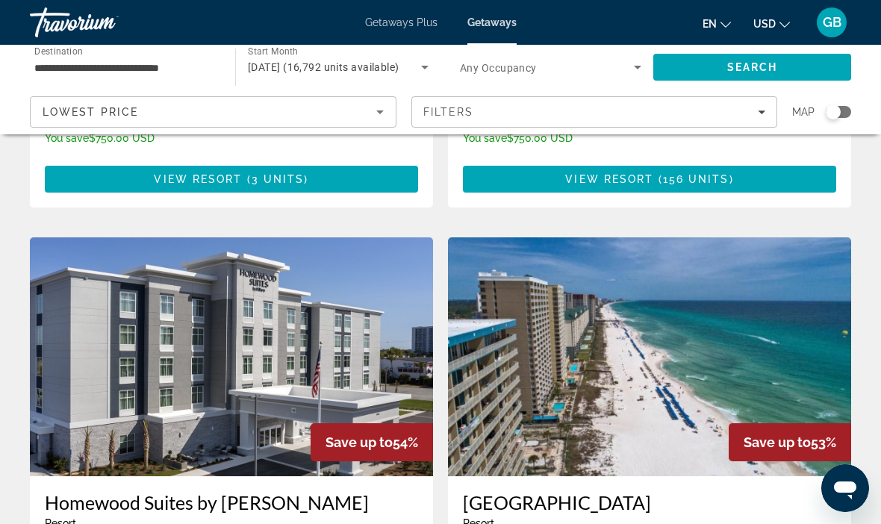
click at [733, 282] on img "Main content" at bounding box center [649, 356] width 403 height 239
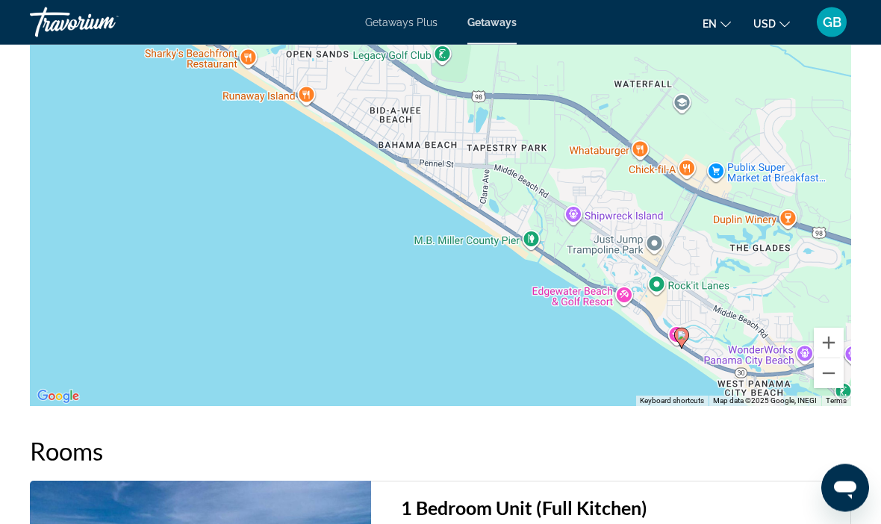
scroll to position [2112, 0]
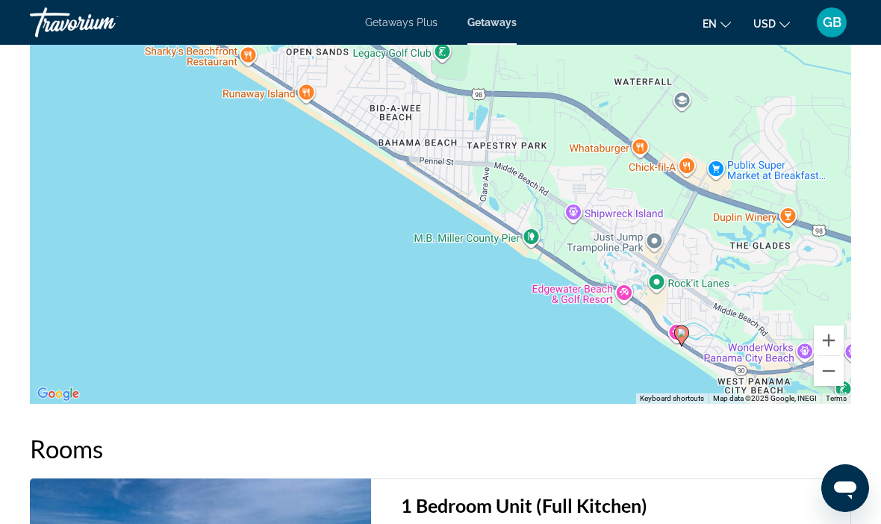
click at [830, 356] on button "Zoom out" at bounding box center [829, 371] width 30 height 30
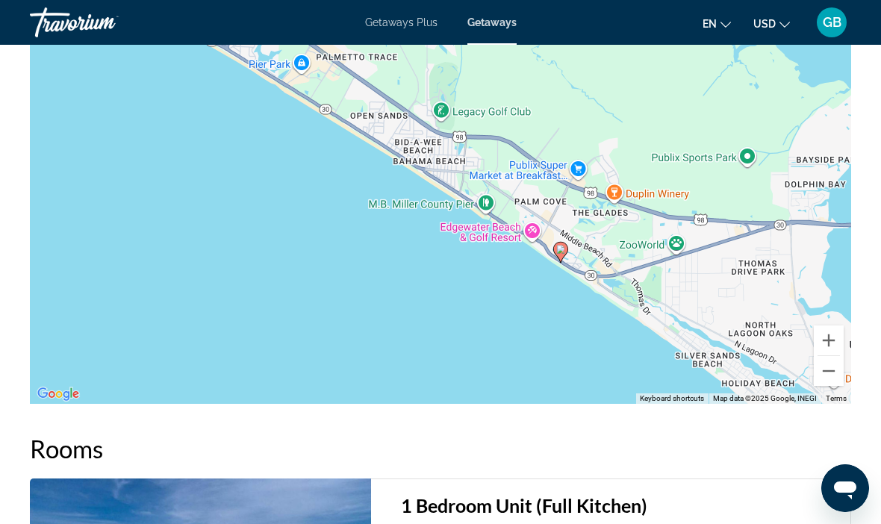
click at [826, 358] on button "Zoom out" at bounding box center [829, 371] width 30 height 30
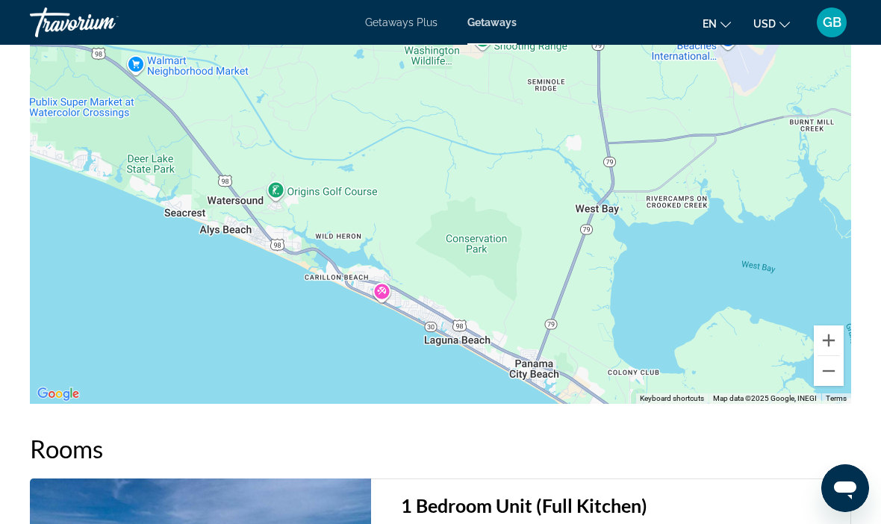
click at [835, 357] on button "Zoom out" at bounding box center [829, 371] width 30 height 30
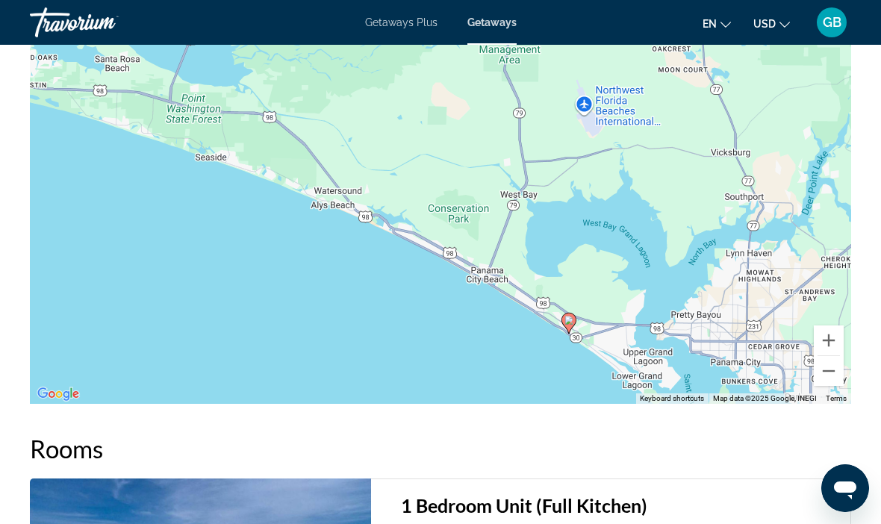
click at [835, 356] on button "Zoom out" at bounding box center [829, 371] width 30 height 30
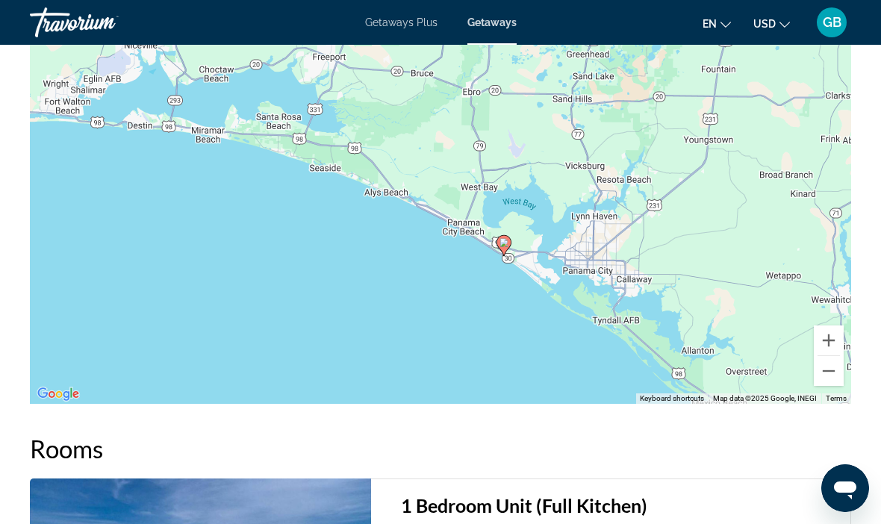
click at [830, 356] on button "Zoom out" at bounding box center [829, 371] width 30 height 30
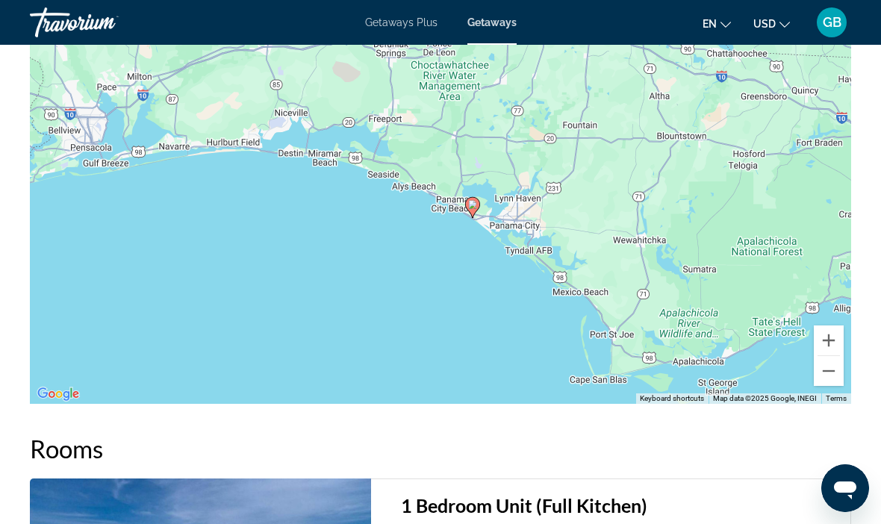
click at [831, 356] on button "Zoom out" at bounding box center [829, 371] width 30 height 30
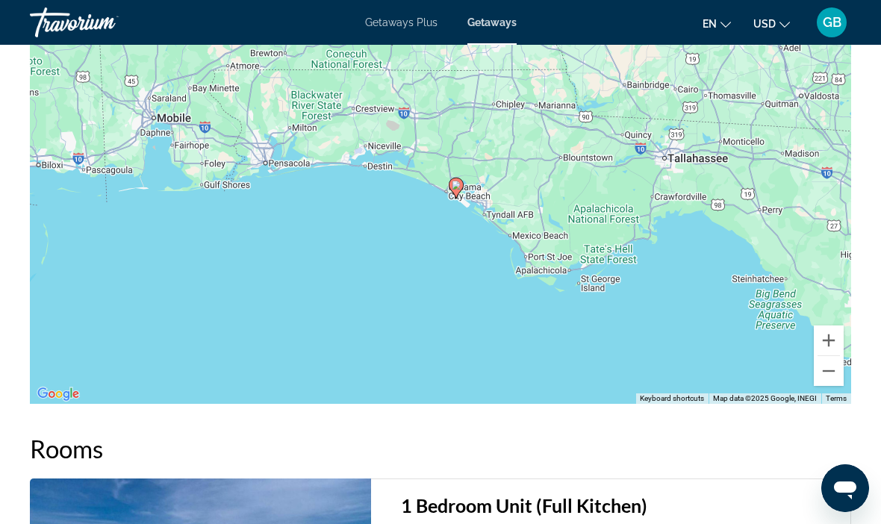
click at [831, 356] on button "Zoom out" at bounding box center [829, 371] width 30 height 30
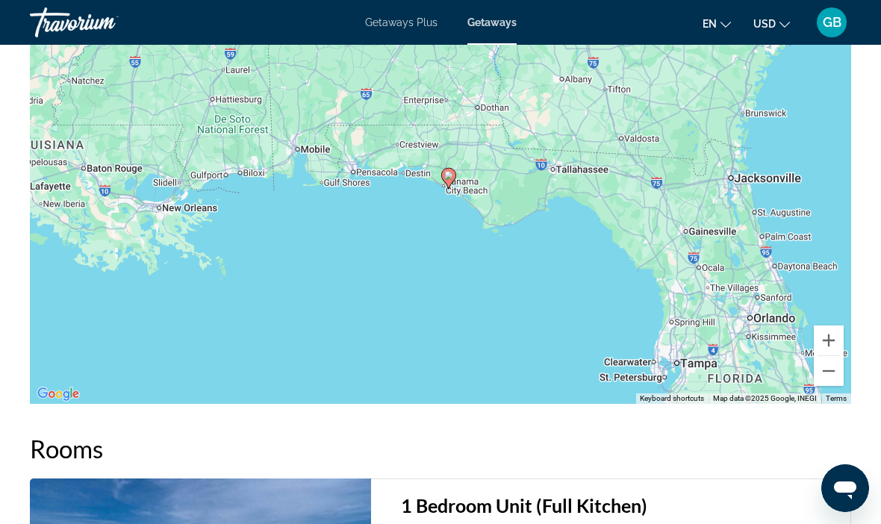
click at [831, 356] on button "Zoom out" at bounding box center [829, 371] width 30 height 30
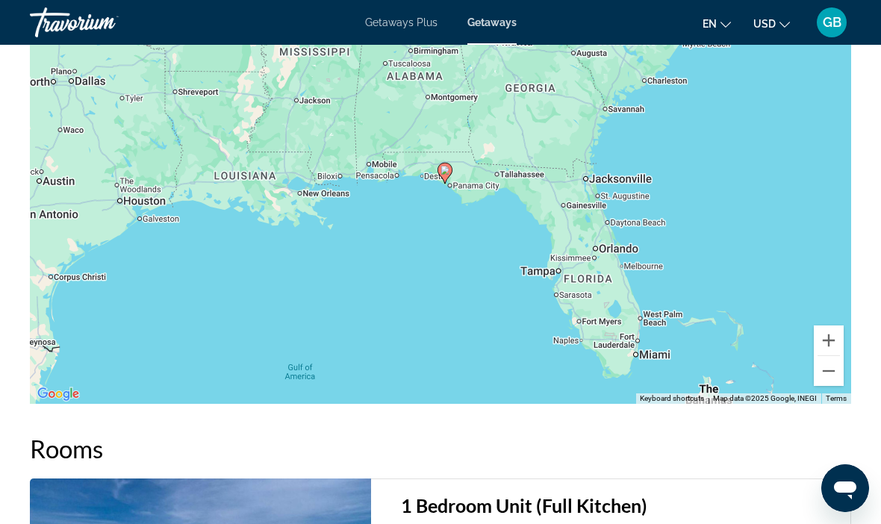
click at [827, 394] on link "Terms" at bounding box center [836, 398] width 21 height 8
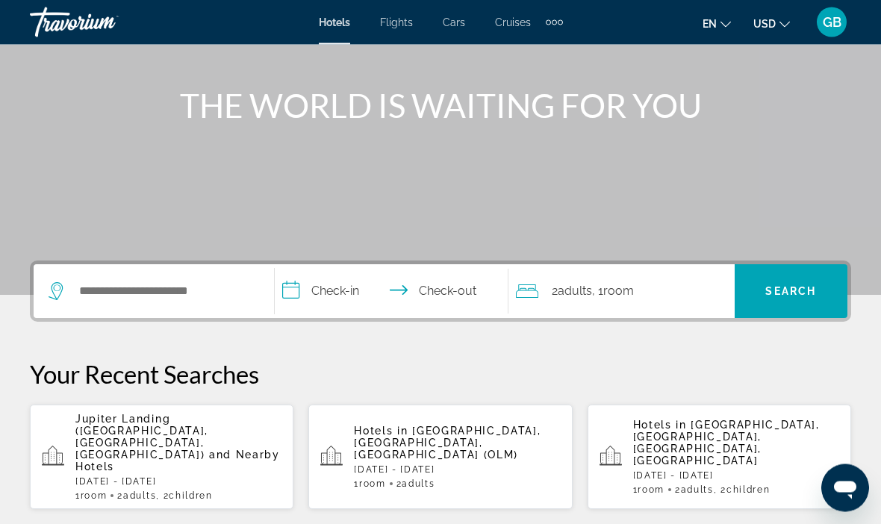
scroll to position [153, 0]
click at [827, 300] on span "Search" at bounding box center [791, 291] width 113 height 36
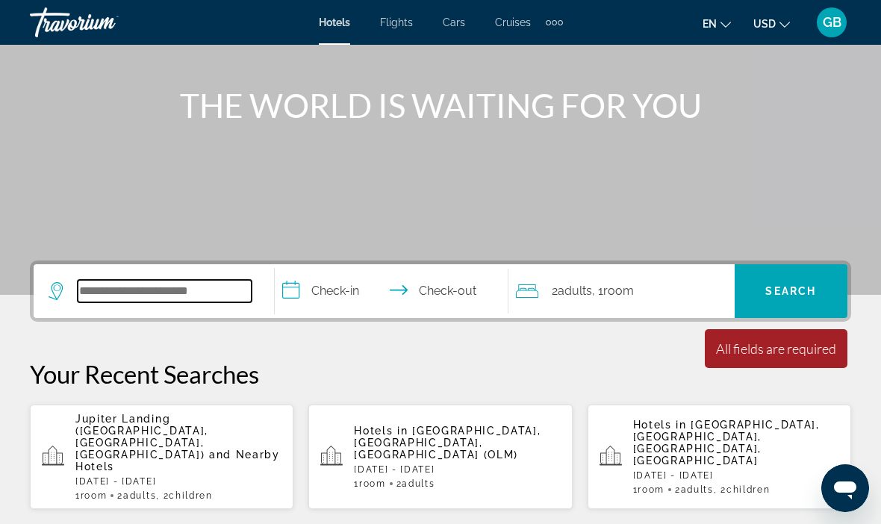
click at [174, 285] on input "Search hotel destination" at bounding box center [165, 291] width 174 height 22
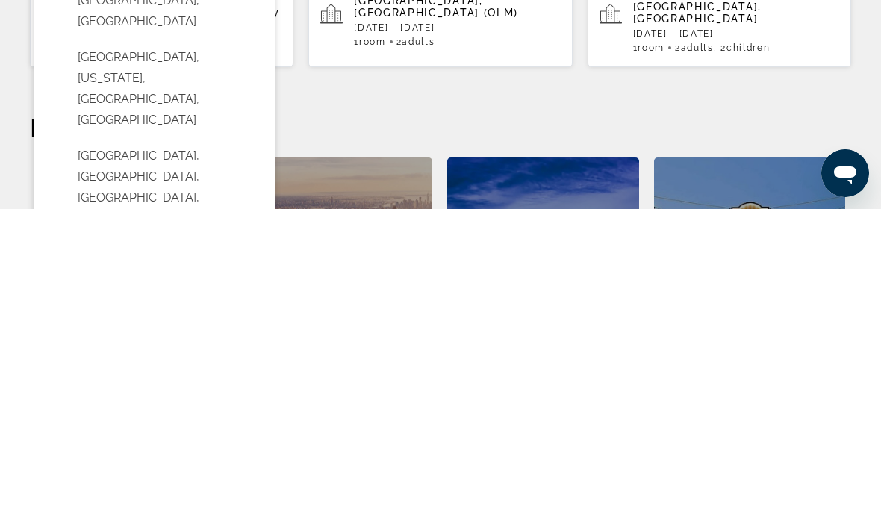
scroll to position [281, 0]
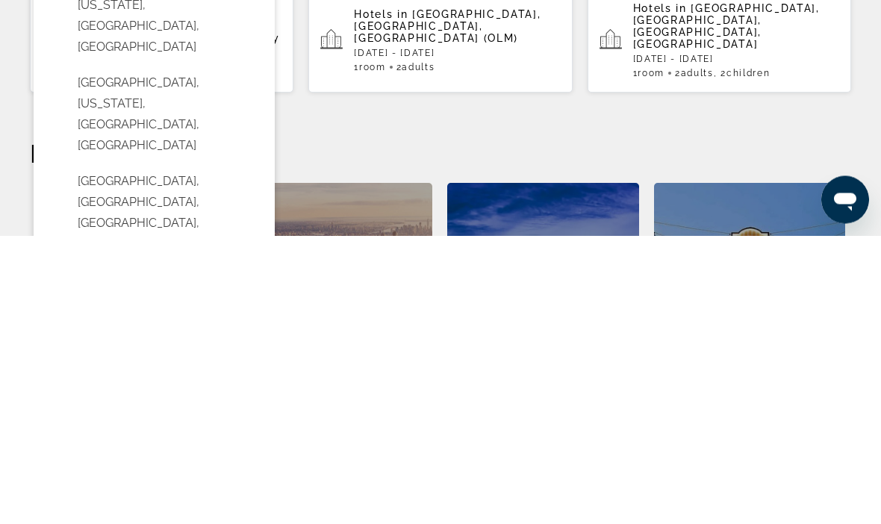
type input "**********"
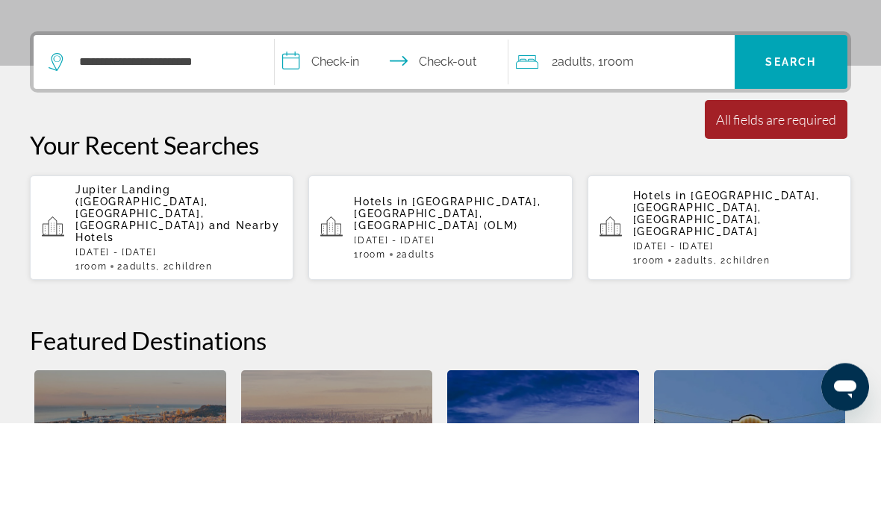
click at [340, 137] on input "**********" at bounding box center [395, 166] width 240 height 58
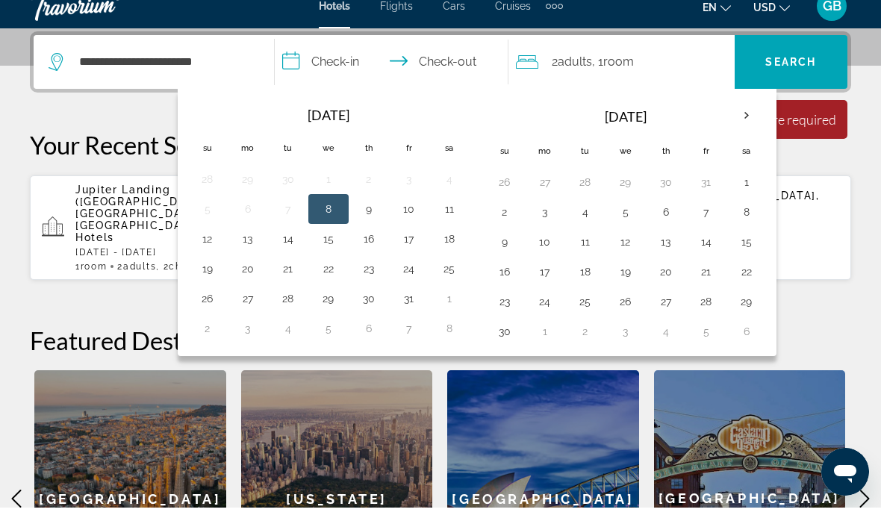
scroll to position [365, 0]
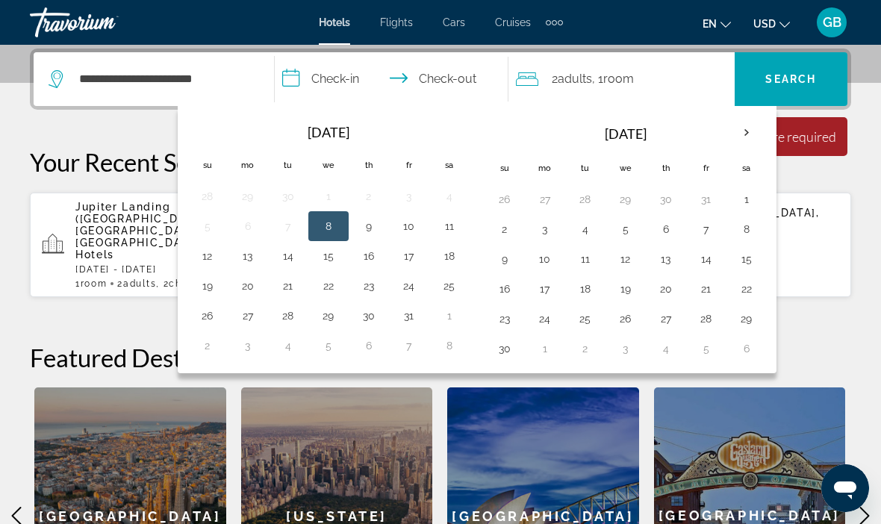
click at [758, 125] on th "Next month" at bounding box center [746, 132] width 40 height 33
click at [751, 135] on th "Next month" at bounding box center [746, 132] width 40 height 33
click at [751, 133] on th "Next month" at bounding box center [746, 132] width 40 height 33
click at [750, 134] on th "Next month" at bounding box center [746, 132] width 40 height 33
click at [752, 134] on th "Next month" at bounding box center [746, 132] width 40 height 33
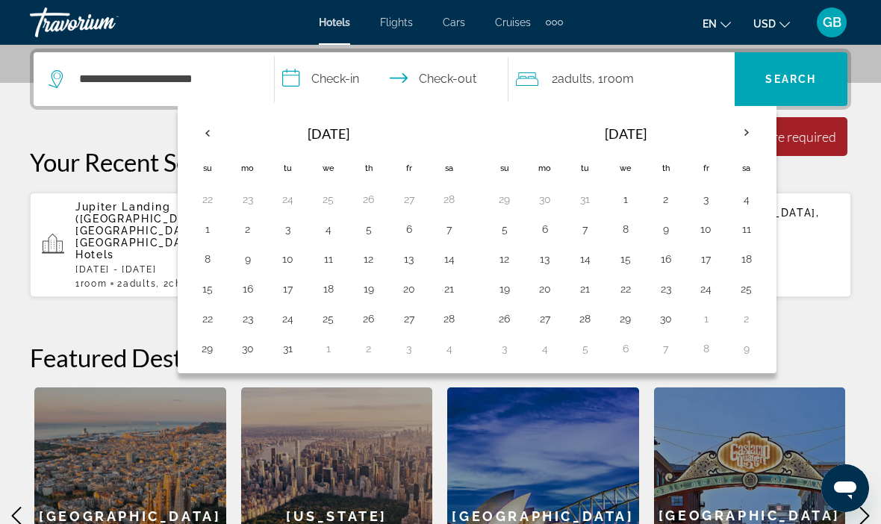
click at [504, 234] on button "5" at bounding box center [505, 229] width 24 height 21
click at [737, 231] on button "11" at bounding box center [747, 229] width 24 height 21
type input "**********"
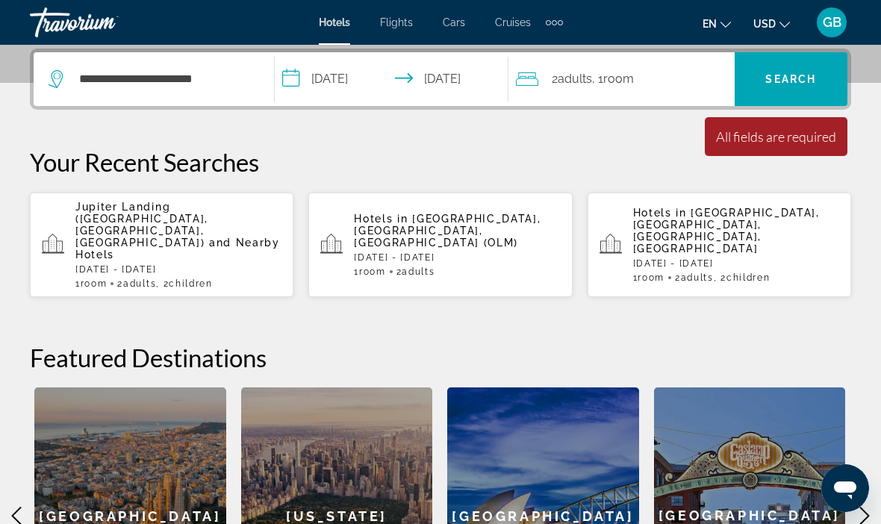
click at [787, 83] on span "Search" at bounding box center [790, 79] width 51 height 12
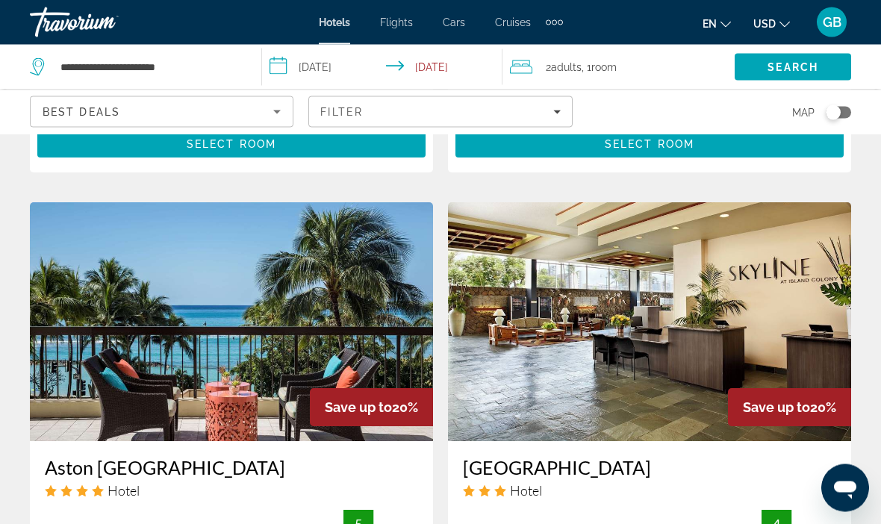
scroll to position [2762, 0]
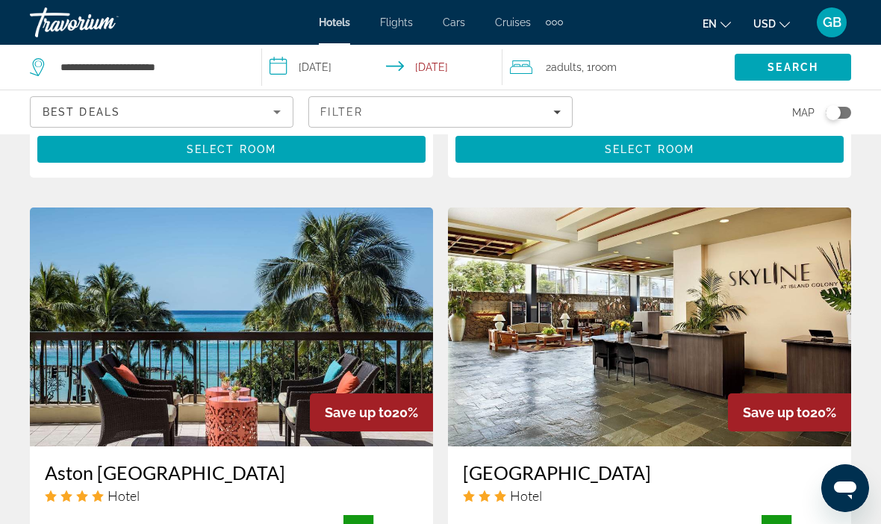
click at [273, 118] on icon "Sort by" at bounding box center [277, 112] width 18 height 18
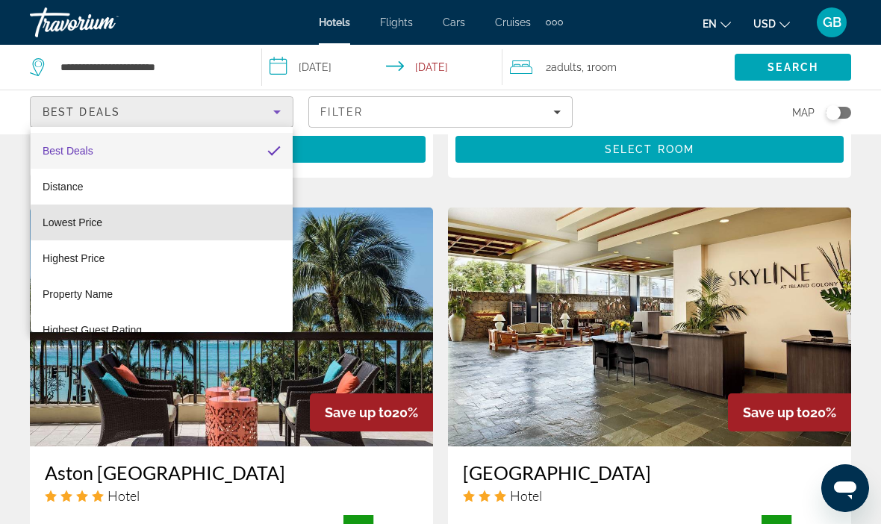
click at [196, 223] on mat-option "Lowest Price" at bounding box center [162, 223] width 262 height 36
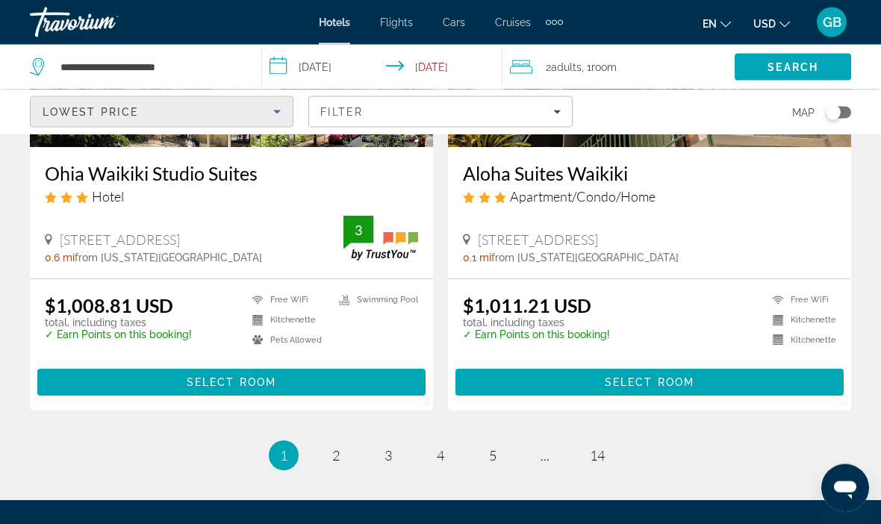
scroll to position [3077, 0]
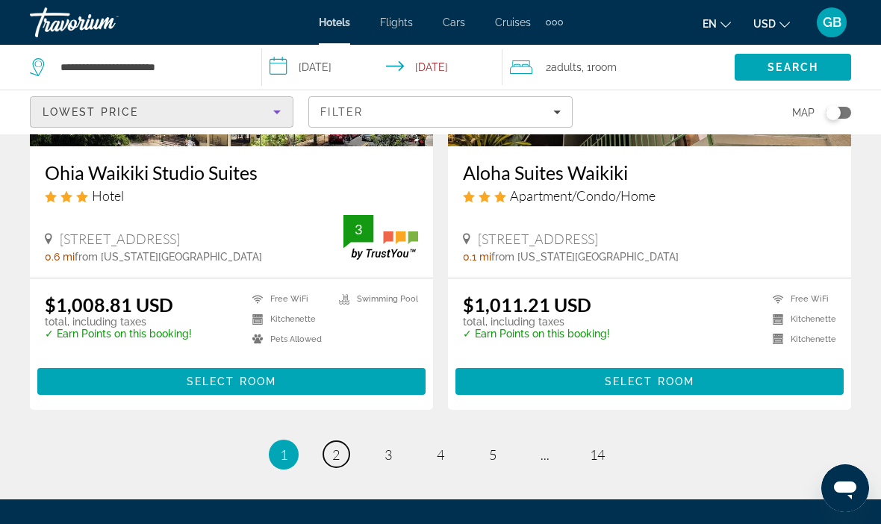
click at [333, 442] on link "page 2" at bounding box center [336, 454] width 26 height 26
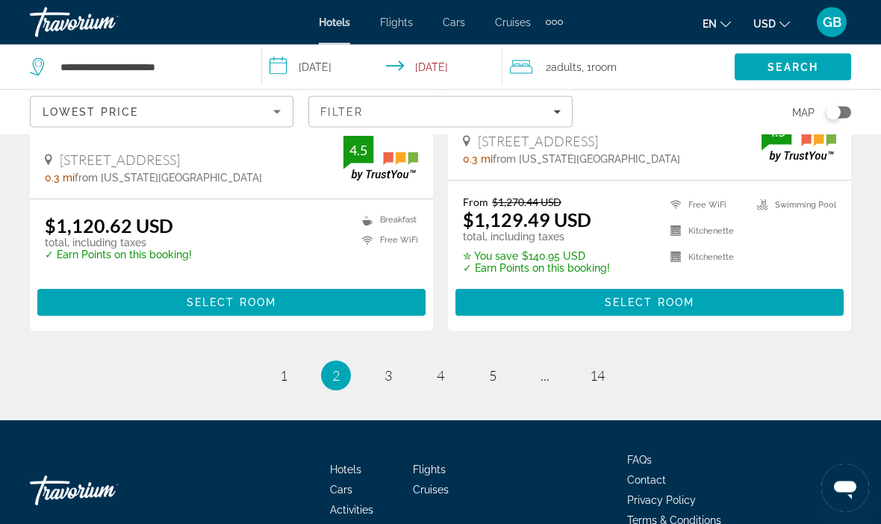
scroll to position [3141, 0]
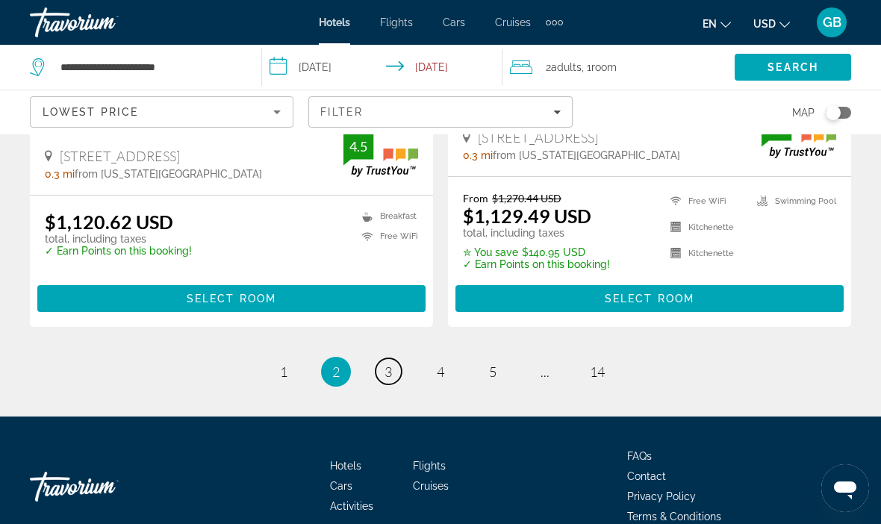
click at [390, 373] on span "3" at bounding box center [388, 372] width 7 height 16
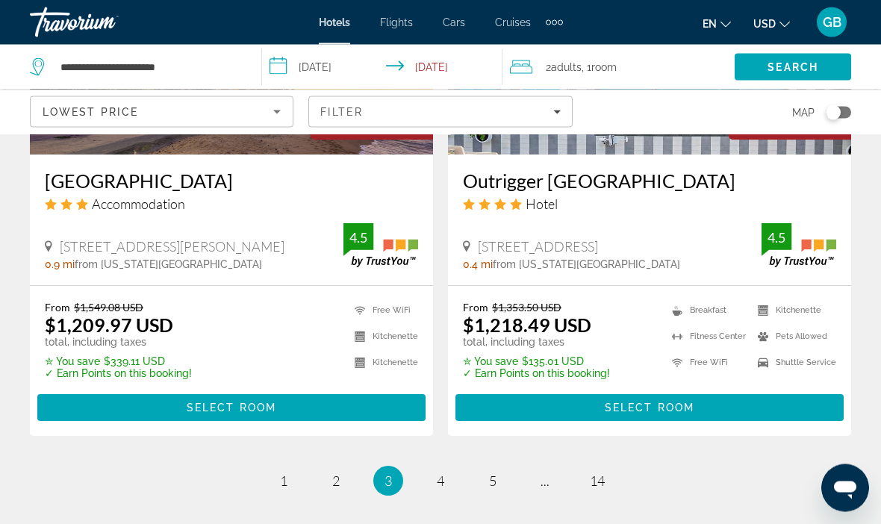
scroll to position [3010, 0]
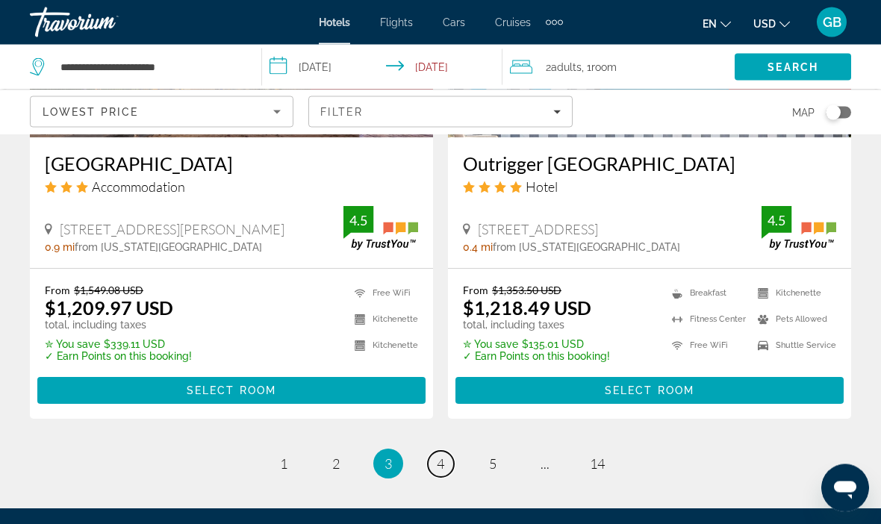
click at [452, 472] on link "page 4" at bounding box center [441, 465] width 26 height 26
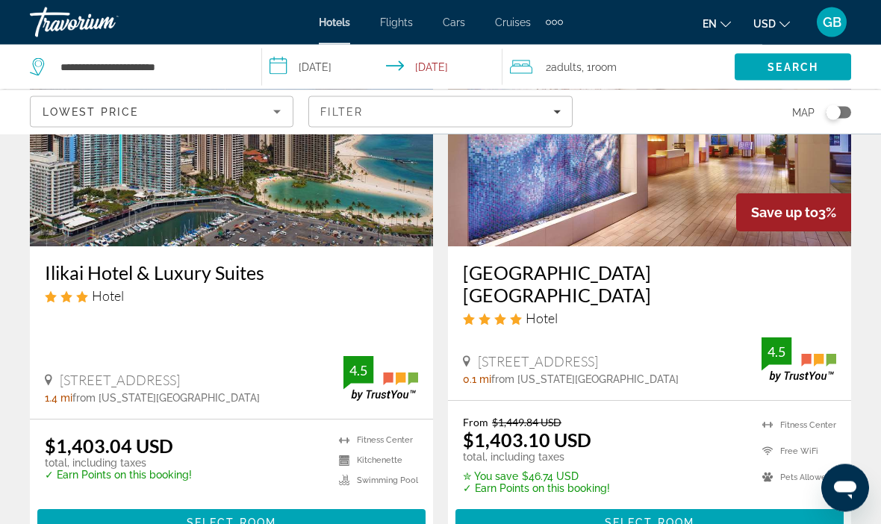
scroll to position [3001, 0]
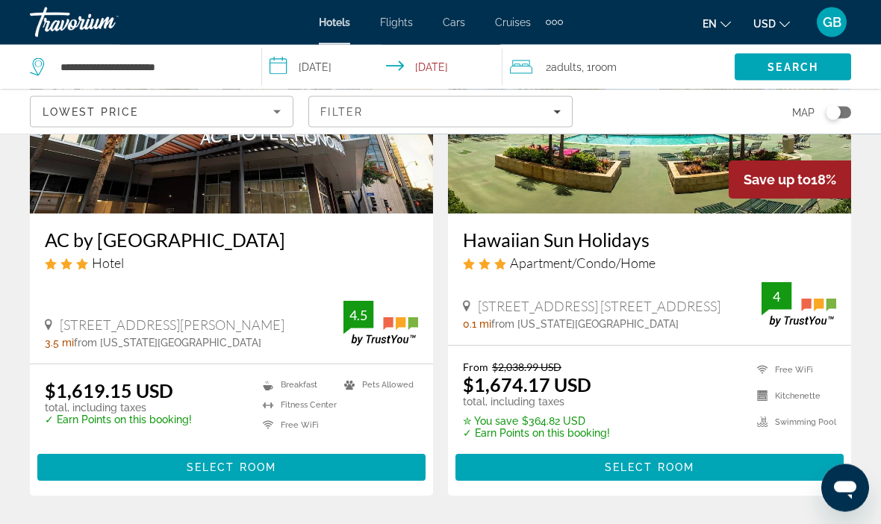
scroll to position [2987, 0]
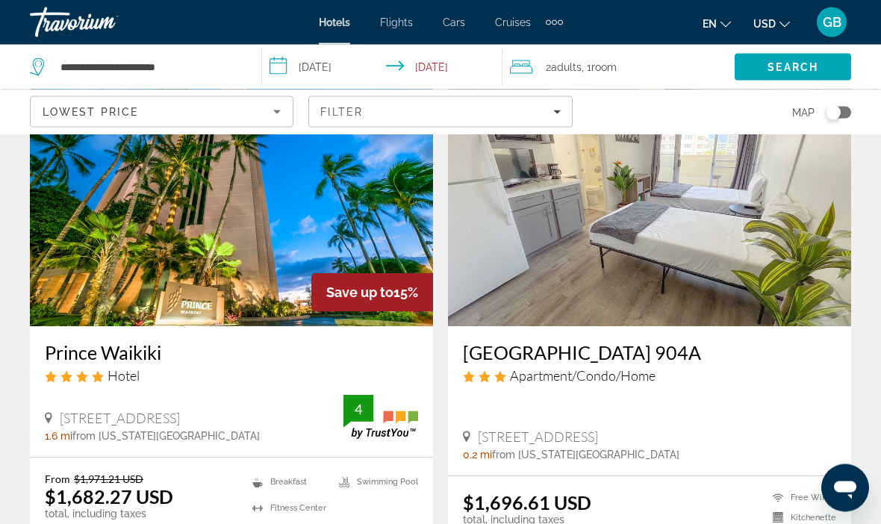
scroll to position [52, 0]
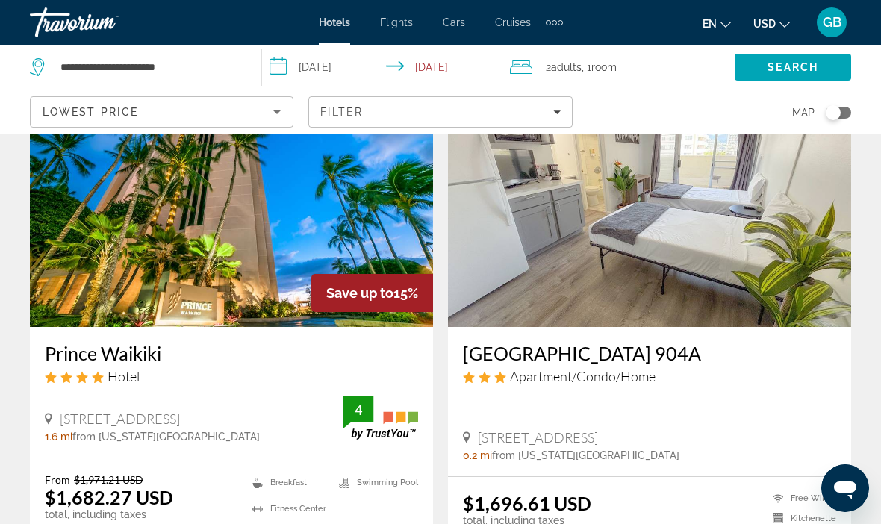
click at [841, 113] on div "Toggle map" at bounding box center [838, 113] width 25 height 12
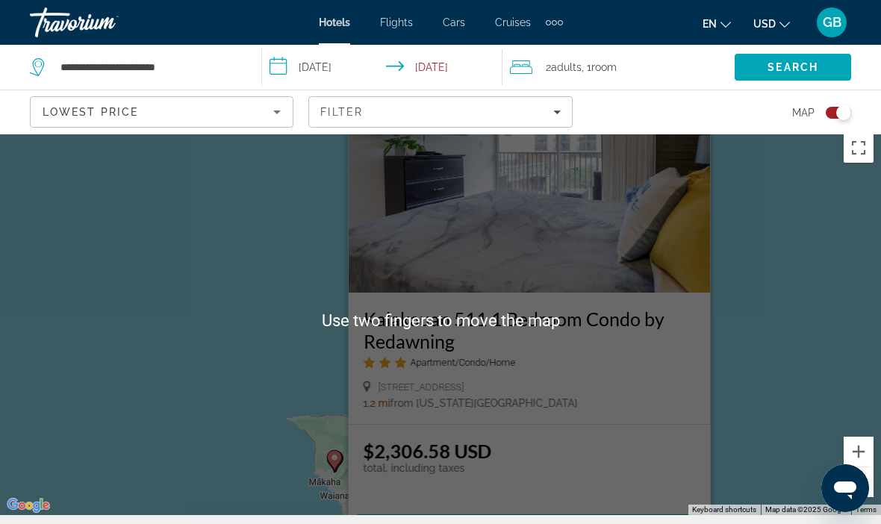
scroll to position [0, 0]
